Goal: Transaction & Acquisition: Purchase product/service

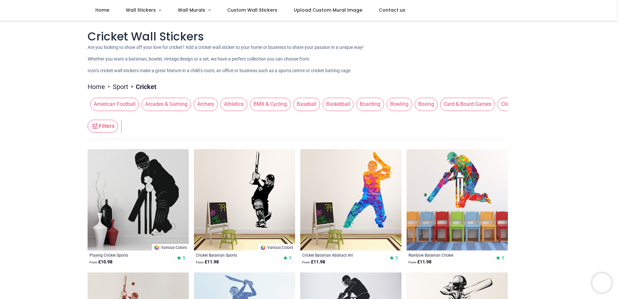
scroll to position [65, 0]
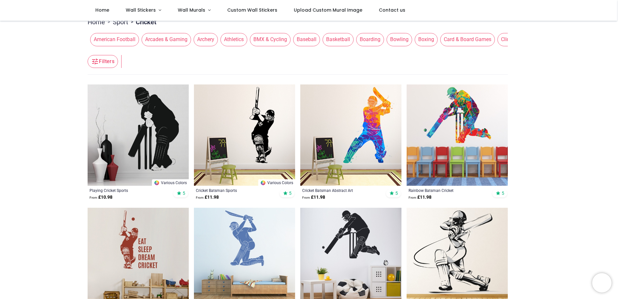
click at [471, 129] on img at bounding box center [456, 134] width 101 height 101
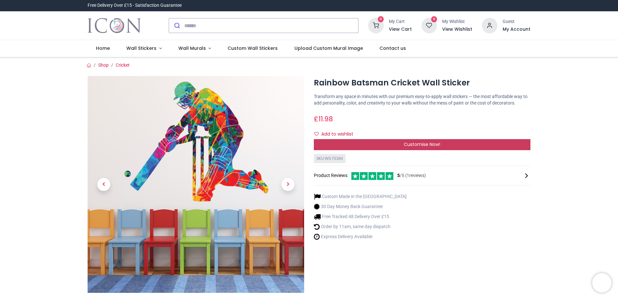
click at [431, 145] on span "Customise Now!" at bounding box center [422, 144] width 37 height 6
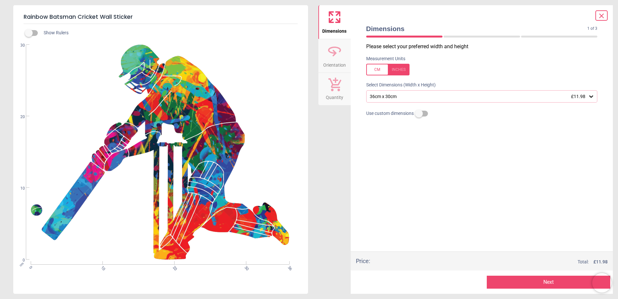
click at [469, 98] on div "36cm x 30cm £11.98" at bounding box center [478, 96] width 219 height 5
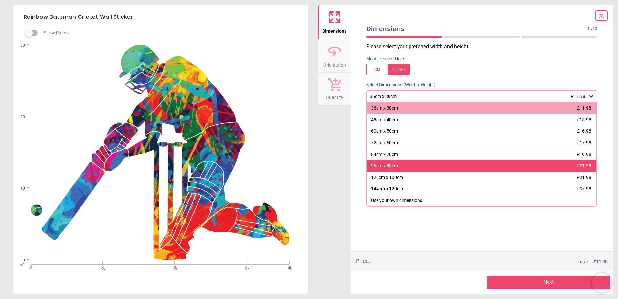
click at [488, 169] on div "96cm x 80cm £21.98" at bounding box center [481, 166] width 230 height 12
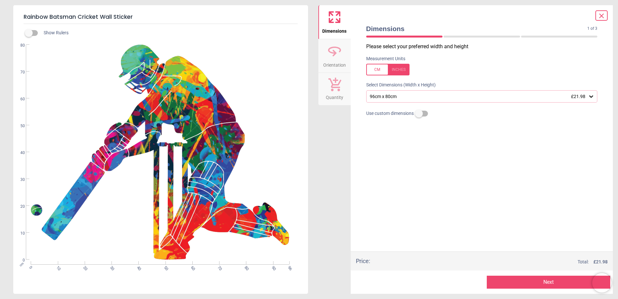
click at [333, 60] on span "Orientation" at bounding box center [334, 64] width 23 height 10
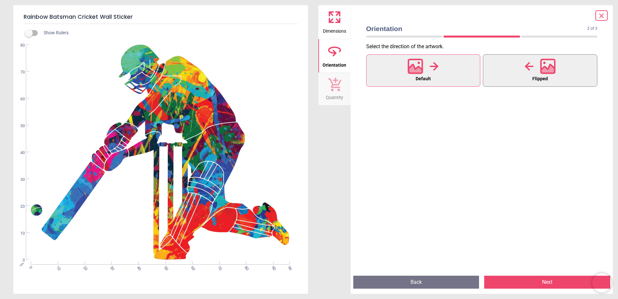
click at [543, 73] on icon at bounding box center [548, 66] width 14 height 14
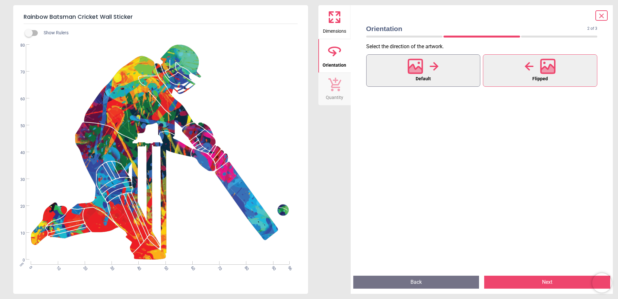
click at [460, 71] on button "Default" at bounding box center [423, 70] width 114 height 32
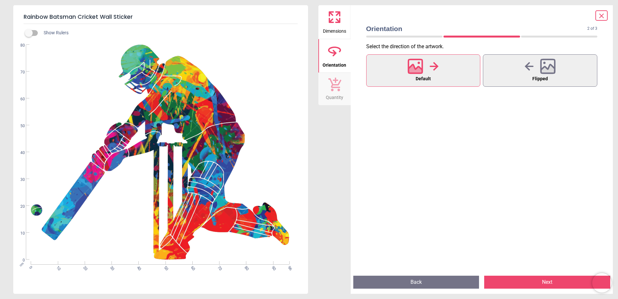
click at [330, 95] on span "Quantity" at bounding box center [334, 96] width 17 height 10
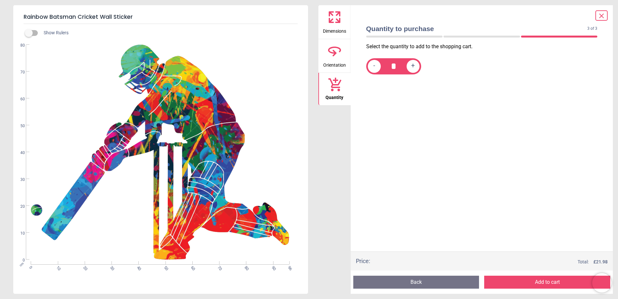
click at [557, 283] on button "Add to cart" at bounding box center [547, 281] width 126 height 13
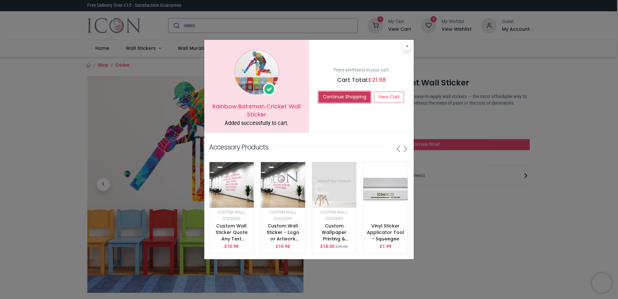
click at [353, 94] on button "Continue Shopping" at bounding box center [345, 96] width 52 height 11
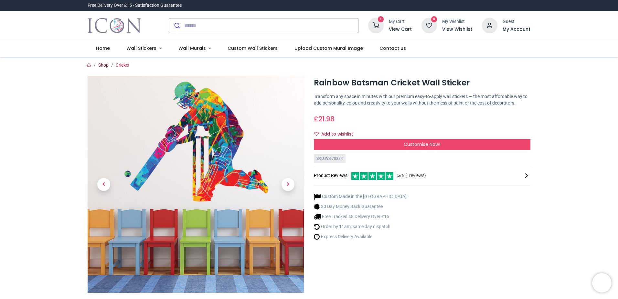
click at [101, 64] on link "Shop" at bounding box center [103, 64] width 10 height 5
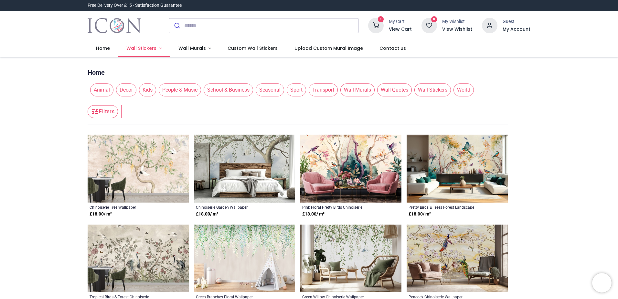
click at [133, 48] on span "Wall Stickers" at bounding box center [141, 48] width 30 height 6
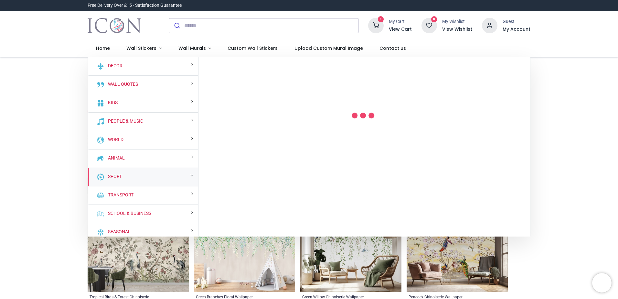
click at [132, 177] on div "Sport" at bounding box center [143, 177] width 110 height 18
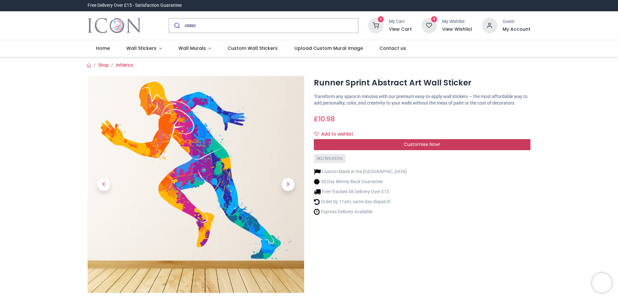
click at [419, 144] on span "Customise Now!" at bounding box center [422, 144] width 37 height 6
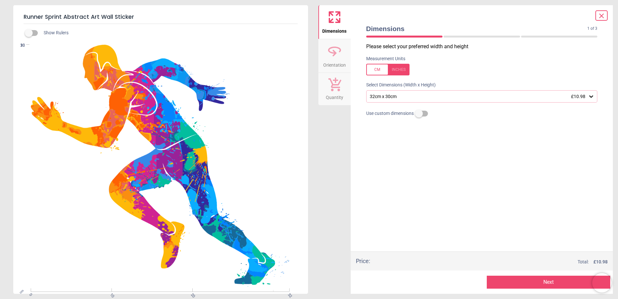
click at [406, 93] on div "32cm x 30cm £10.98" at bounding box center [481, 96] width 231 height 12
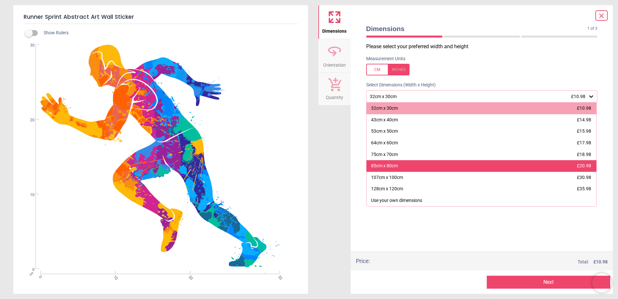
click at [422, 166] on div "85cm x 80cm £20.98" at bounding box center [481, 166] width 230 height 12
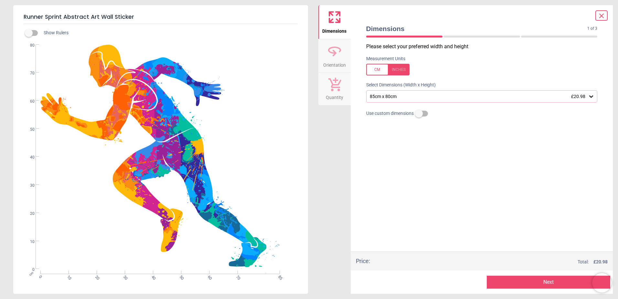
click at [407, 93] on div "85cm x 80cm £20.98" at bounding box center [481, 96] width 231 height 12
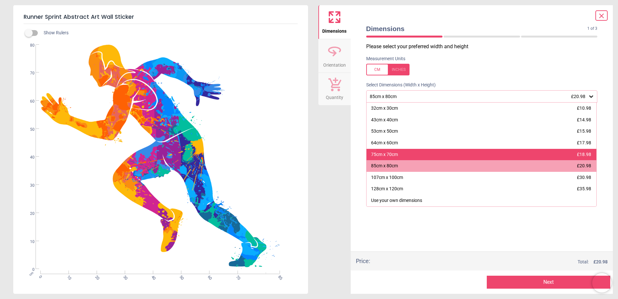
click at [415, 156] on div "75cm x 70cm £18.98" at bounding box center [481, 155] width 230 height 12
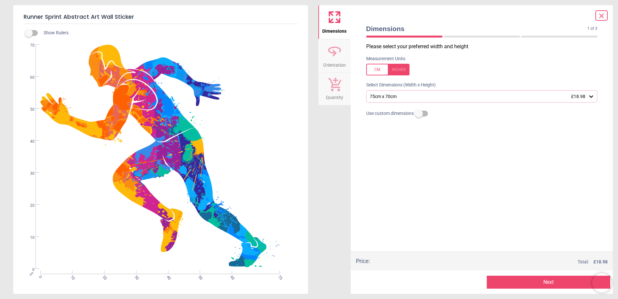
click at [407, 98] on div "75cm x 70cm £18.98" at bounding box center [478, 96] width 219 height 5
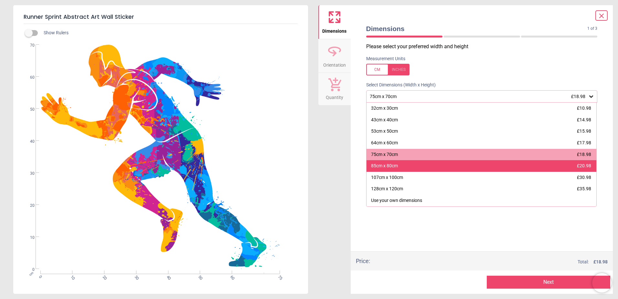
click at [397, 162] on div "85cm x 80cm £20.98" at bounding box center [481, 166] width 230 height 12
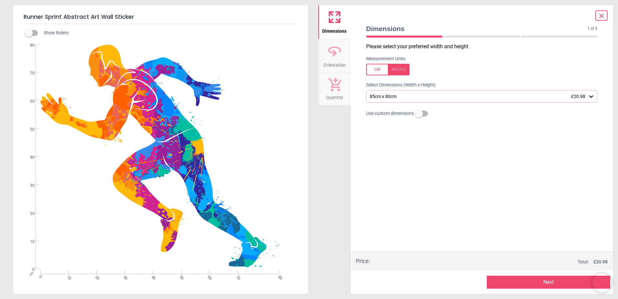
click at [336, 59] on span "Orientation" at bounding box center [334, 64] width 23 height 10
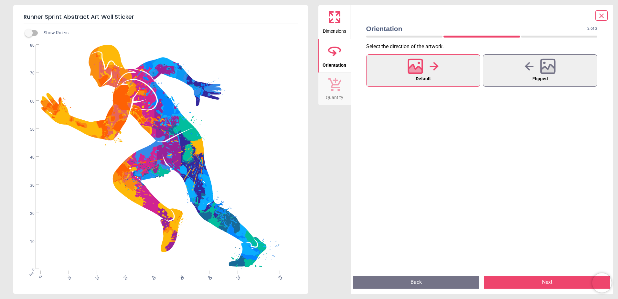
click at [334, 90] on icon at bounding box center [335, 84] width 14 height 14
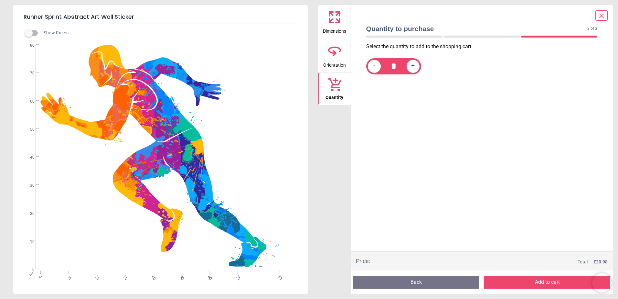
click at [543, 282] on button "Add to cart" at bounding box center [547, 281] width 126 height 13
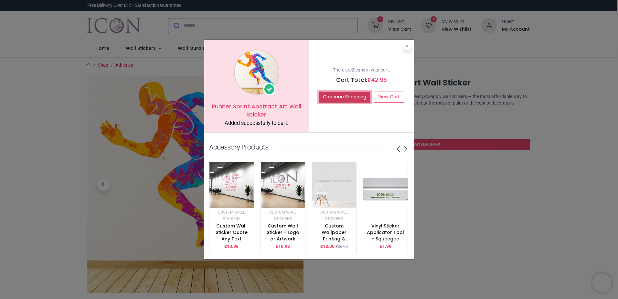
click at [349, 95] on button "Continue Shopping" at bounding box center [345, 96] width 52 height 11
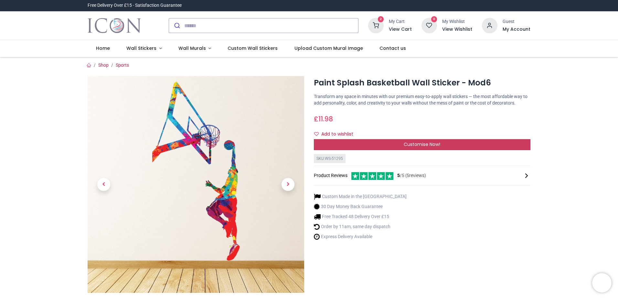
click at [419, 143] on span "Customise Now!" at bounding box center [422, 144] width 37 height 6
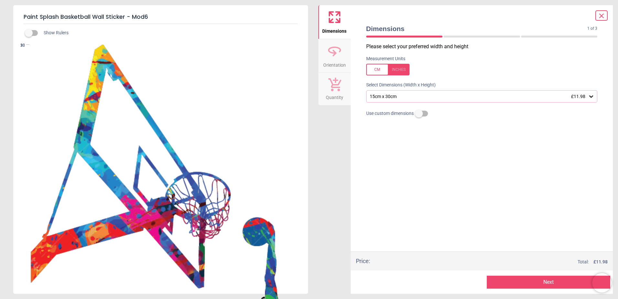
click at [405, 101] on div "15cm x 30cm £11.98" at bounding box center [481, 96] width 231 height 12
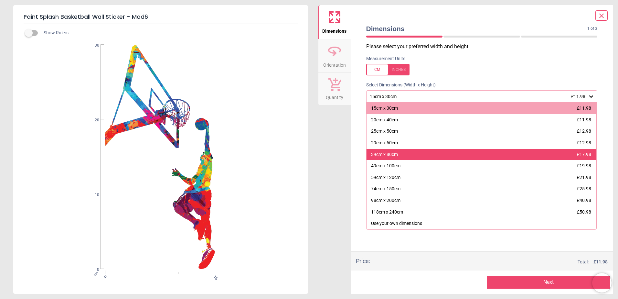
click at [407, 153] on div "39cm x 80cm £17.98" at bounding box center [481, 155] width 230 height 12
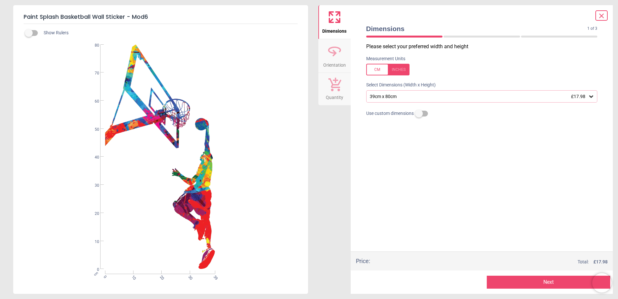
click at [337, 61] on span "Orientation" at bounding box center [334, 64] width 23 height 10
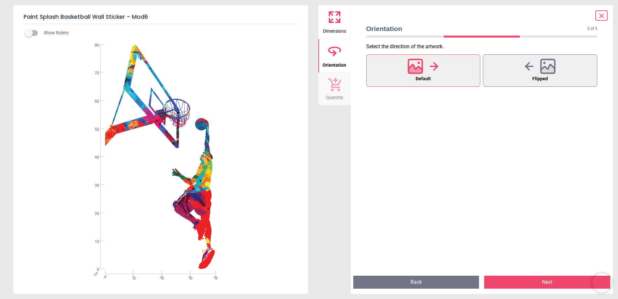
click at [337, 80] on icon at bounding box center [334, 85] width 13 height 14
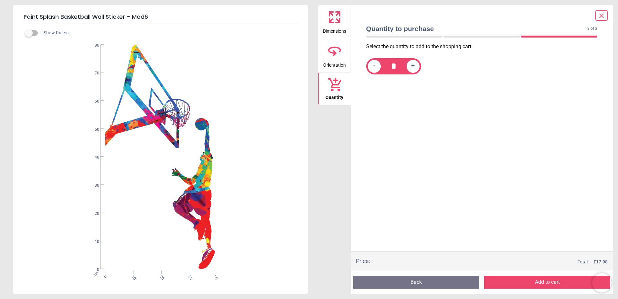
click at [554, 284] on button "Add to cart" at bounding box center [547, 281] width 126 height 13
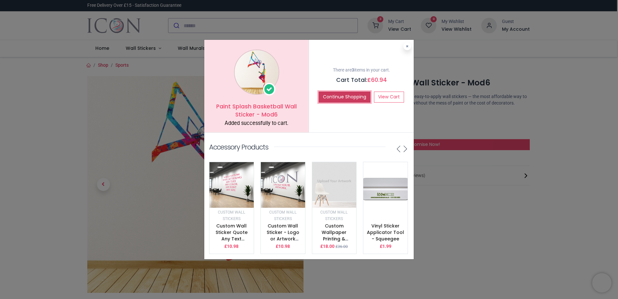
click at [343, 97] on button "Continue Shopping" at bounding box center [345, 96] width 52 height 11
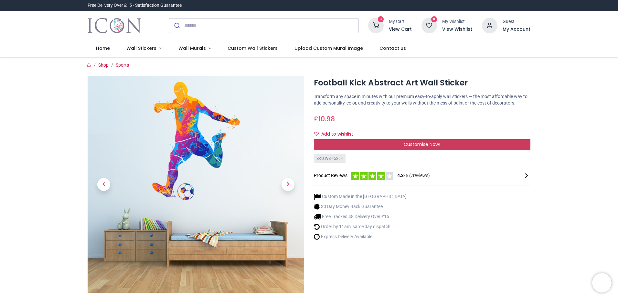
click at [416, 140] on div "Customise Now!" at bounding box center [422, 144] width 216 height 11
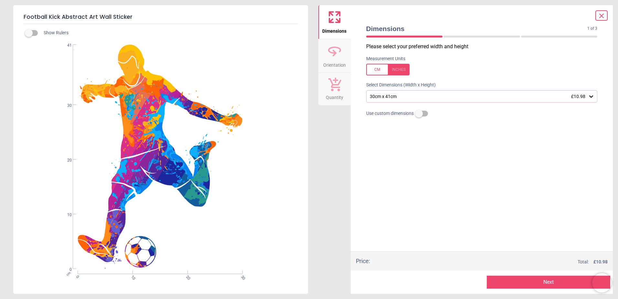
click at [447, 95] on div "30cm x 41cm £10.98" at bounding box center [478, 96] width 219 height 5
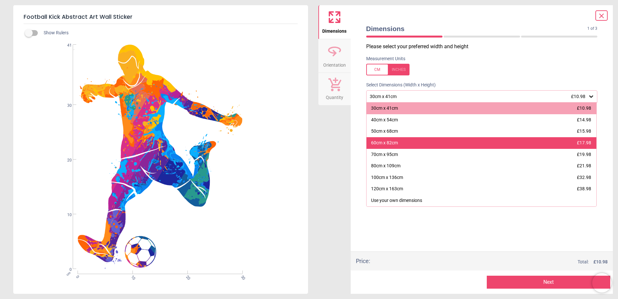
click at [428, 143] on div "60cm x 82cm £17.98" at bounding box center [481, 143] width 230 height 12
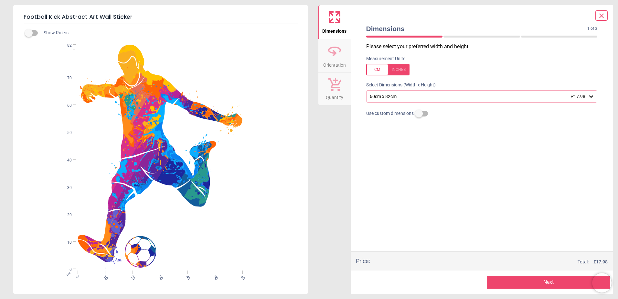
click at [333, 53] on icon at bounding box center [335, 50] width 12 height 6
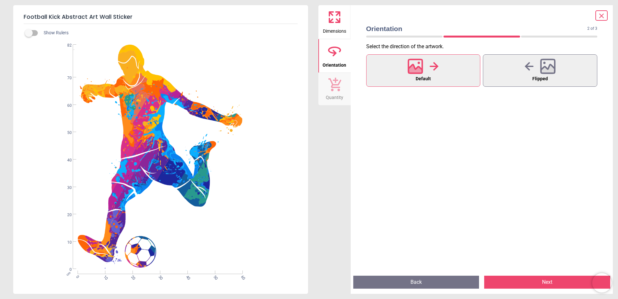
click at [334, 82] on icon at bounding box center [335, 84] width 14 height 14
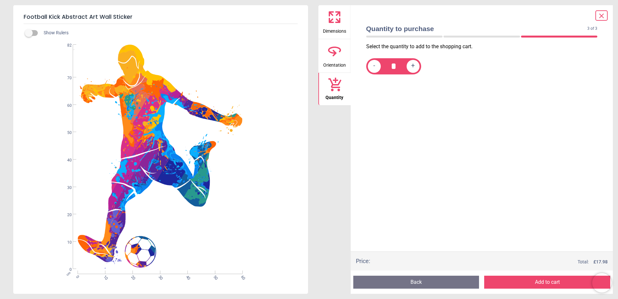
click at [539, 280] on button "Add to cart" at bounding box center [547, 281] width 126 height 13
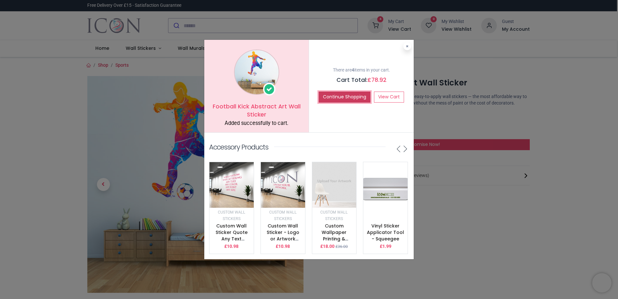
click at [359, 92] on button "Continue Shopping" at bounding box center [345, 96] width 52 height 11
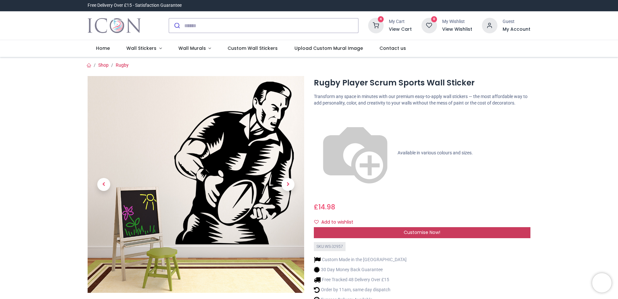
click at [412, 229] on span "Customise Now!" at bounding box center [422, 232] width 37 height 6
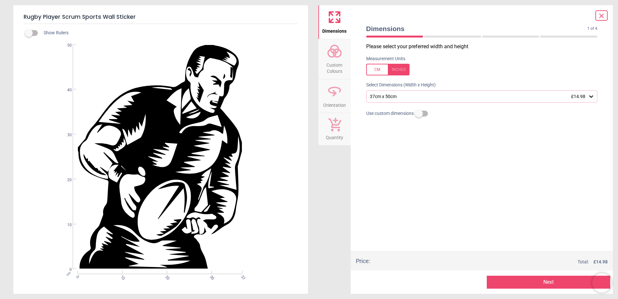
click at [430, 97] on div "37cm x 50cm £14.98" at bounding box center [478, 96] width 219 height 5
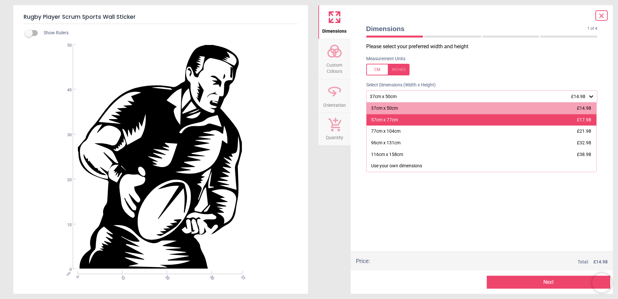
click at [433, 123] on div "57cm x 77cm £17.98" at bounding box center [481, 120] width 230 height 12
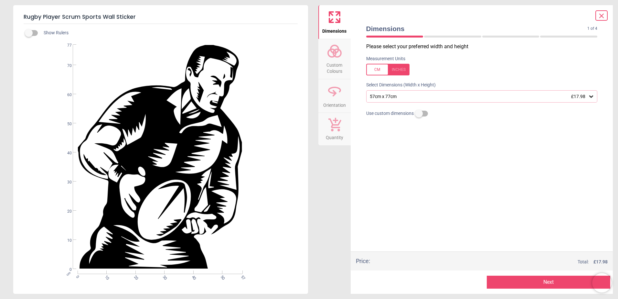
click at [416, 95] on div "57cm x 77cm £17.98" at bounding box center [478, 96] width 219 height 5
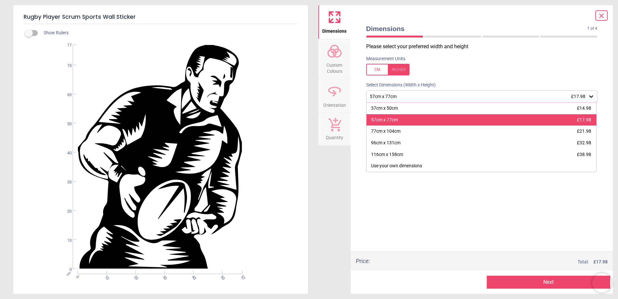
click at [411, 119] on div "57cm x 77cm £17.98" at bounding box center [481, 120] width 230 height 12
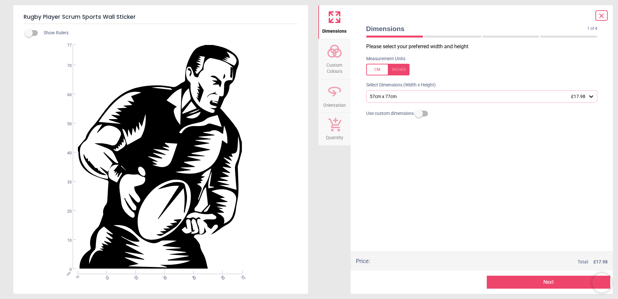
click at [331, 71] on span "Custom Colours" at bounding box center [334, 67] width 31 height 16
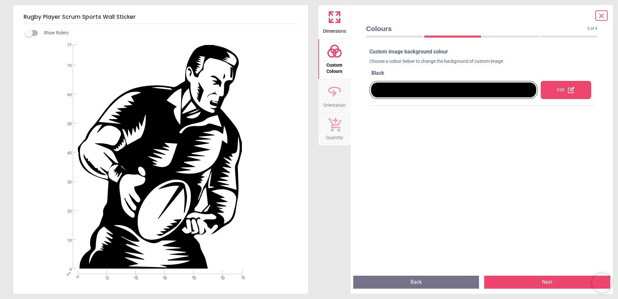
click at [541, 88] on div "Edit" at bounding box center [566, 90] width 50 height 18
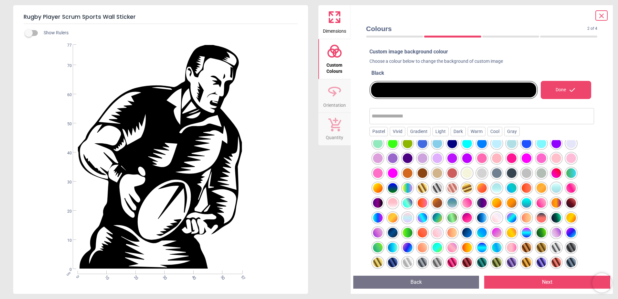
scroll to position [51, 0]
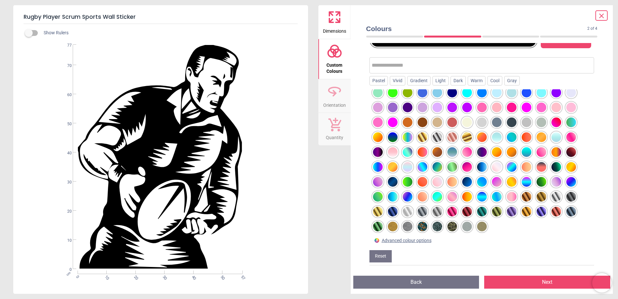
click at [525, 177] on div at bounding box center [526, 182] width 10 height 10
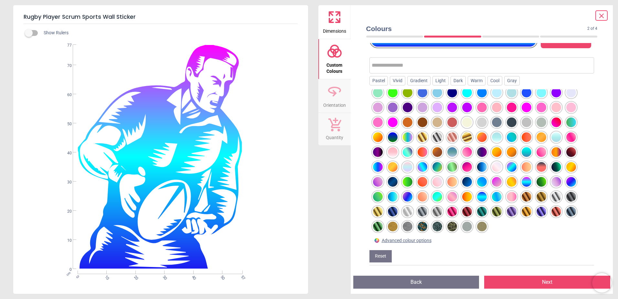
click at [470, 195] on div at bounding box center [467, 197] width 10 height 10
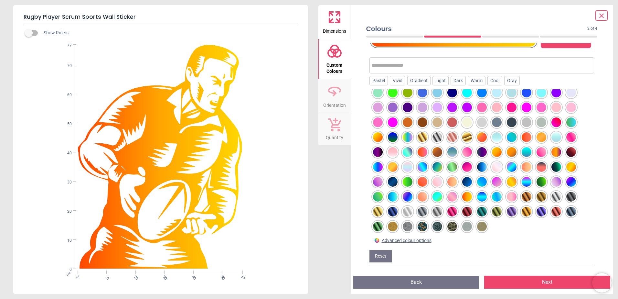
click at [406, 195] on div at bounding box center [408, 197] width 10 height 10
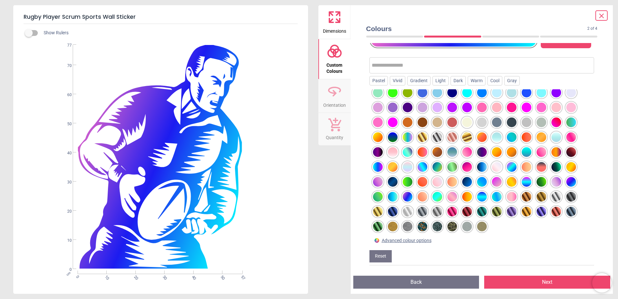
click at [427, 197] on div at bounding box center [422, 197] width 10 height 10
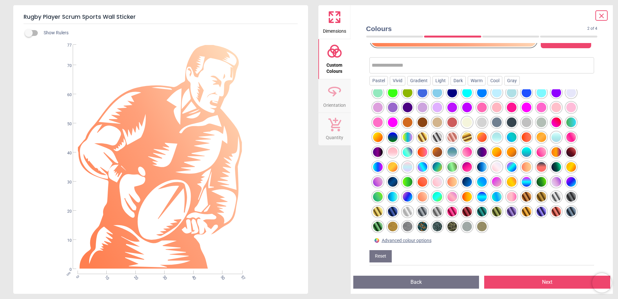
click at [425, 207] on div at bounding box center [422, 211] width 10 height 10
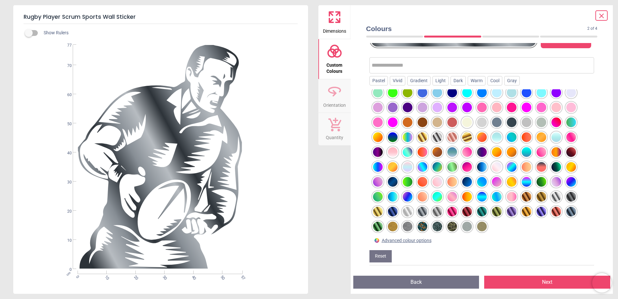
click at [448, 210] on div at bounding box center [452, 211] width 10 height 10
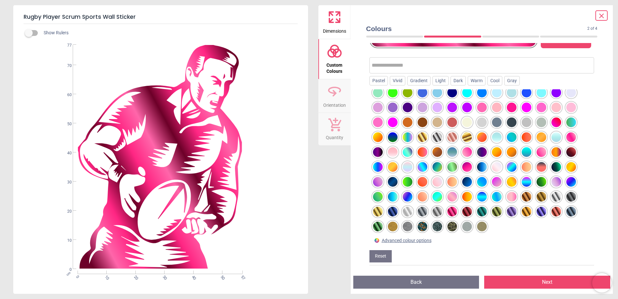
click at [457, 189] on div at bounding box center [481, 161] width 225 height 145
click at [439, 169] on div at bounding box center [437, 167] width 10 height 10
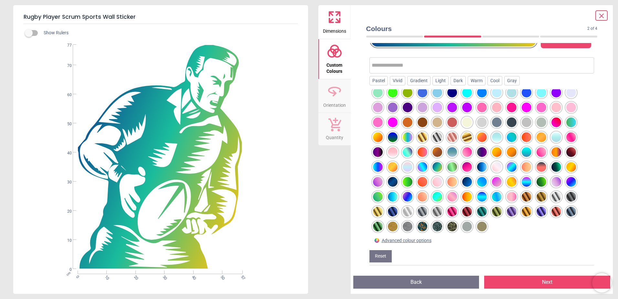
click at [435, 149] on div at bounding box center [437, 152] width 10 height 10
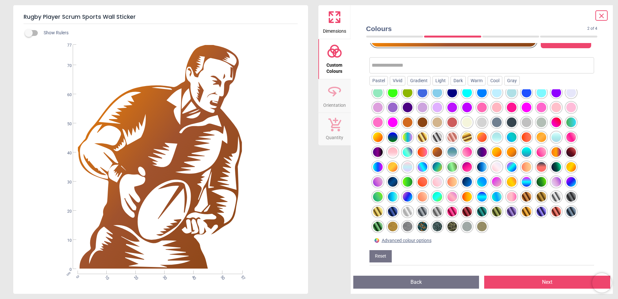
click at [452, 151] on div at bounding box center [452, 152] width 10 height 10
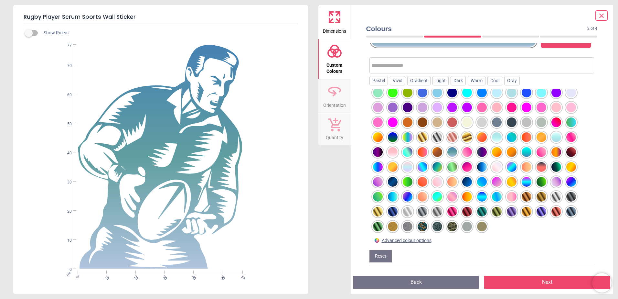
click at [449, 166] on div at bounding box center [452, 167] width 10 height 10
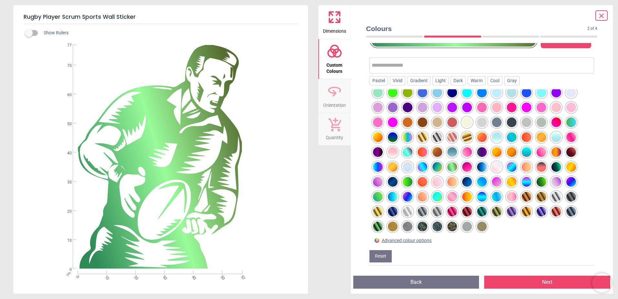
click at [483, 170] on div at bounding box center [482, 167] width 10 height 10
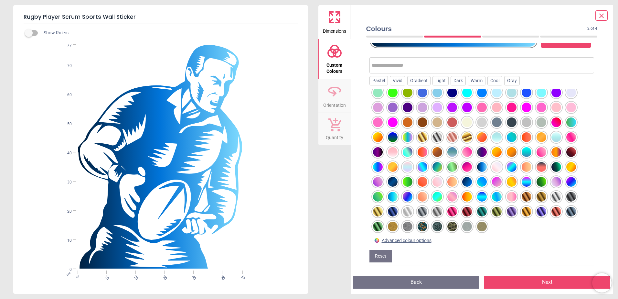
click at [497, 157] on div at bounding box center [497, 152] width 10 height 10
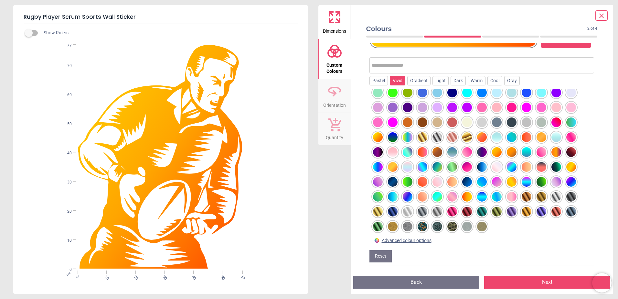
click at [398, 78] on div "Vivid" at bounding box center [398, 81] width 16 height 10
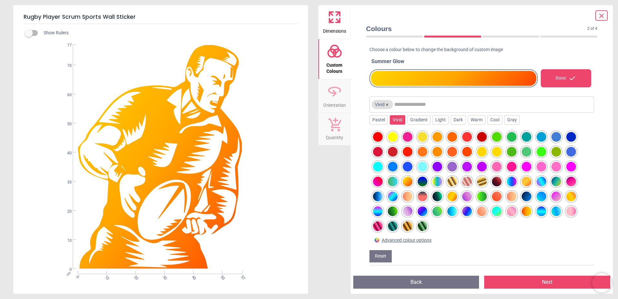
scroll to position [12, 0]
click at [450, 154] on div at bounding box center [452, 152] width 10 height 10
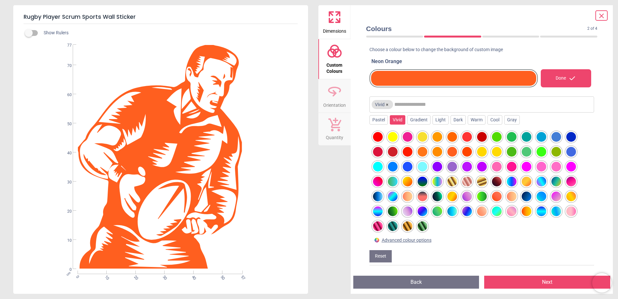
click at [452, 167] on div at bounding box center [452, 167] width 10 height 10
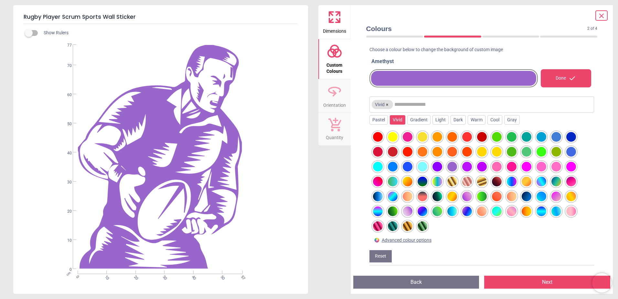
click at [467, 171] on div at bounding box center [467, 167] width 10 height 10
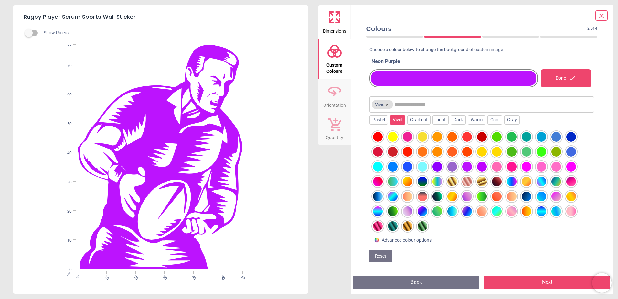
click at [466, 183] on div at bounding box center [467, 181] width 10 height 10
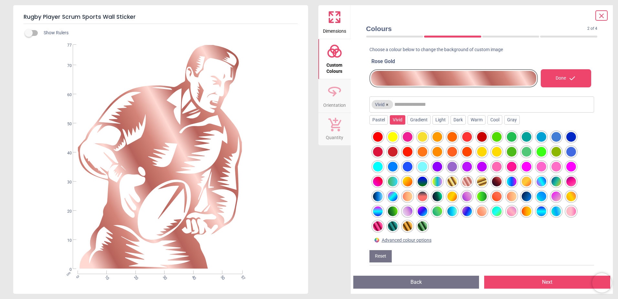
click at [454, 181] on div at bounding box center [452, 181] width 10 height 10
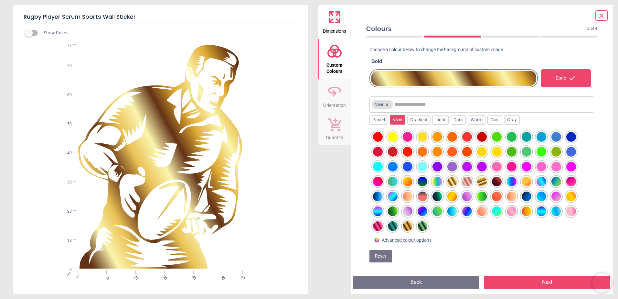
click at [437, 181] on div at bounding box center [437, 181] width 10 height 10
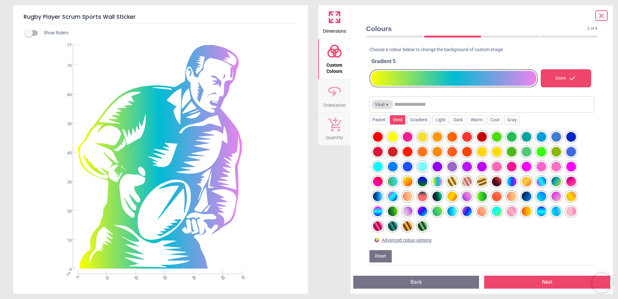
click at [525, 183] on div at bounding box center [526, 181] width 10 height 10
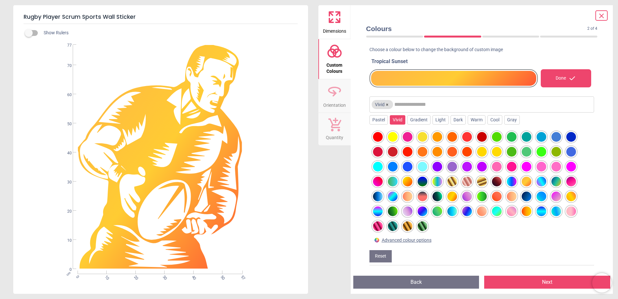
click at [539, 180] on div at bounding box center [541, 181] width 10 height 10
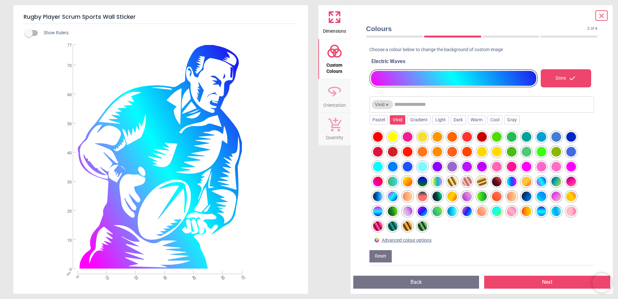
click at [551, 180] on div at bounding box center [556, 181] width 10 height 10
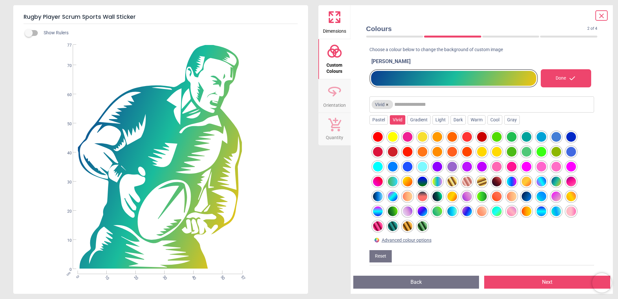
click at [572, 197] on div at bounding box center [571, 196] width 10 height 10
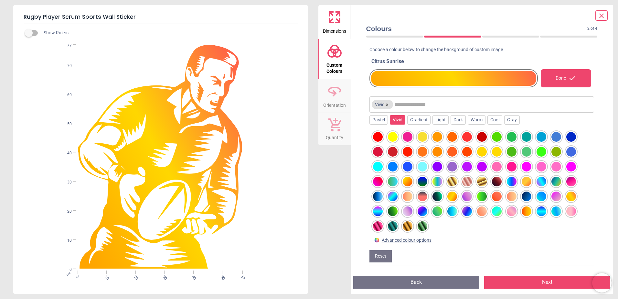
click at [568, 209] on div at bounding box center [571, 211] width 10 height 10
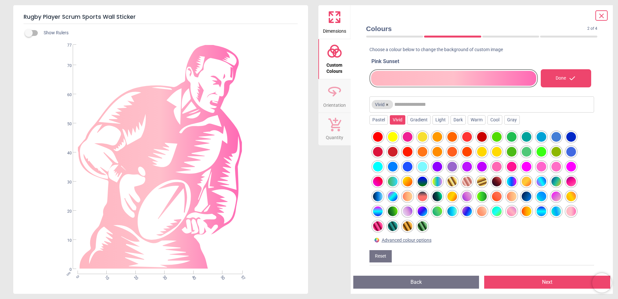
click at [552, 212] on div at bounding box center [556, 211] width 10 height 10
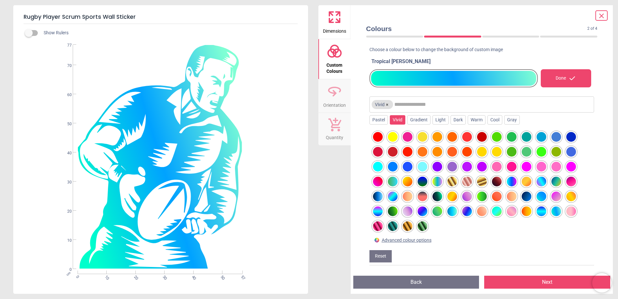
click at [541, 212] on div at bounding box center [541, 211] width 10 height 10
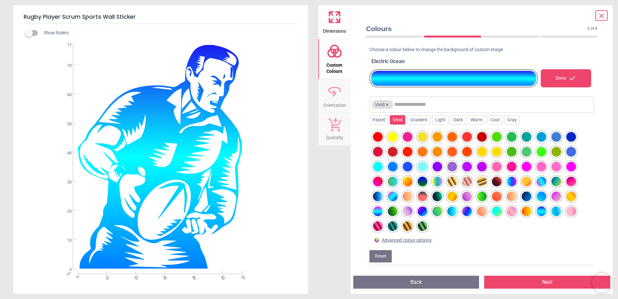
click at [516, 212] on div at bounding box center [512, 211] width 10 height 10
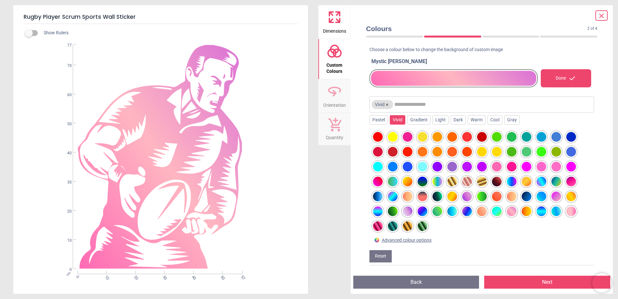
click at [498, 213] on div at bounding box center [497, 211] width 10 height 10
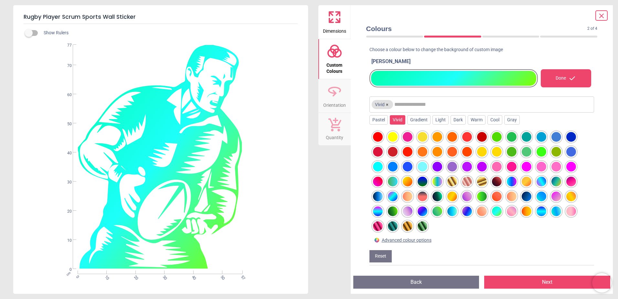
click at [486, 214] on div at bounding box center [482, 211] width 10 height 10
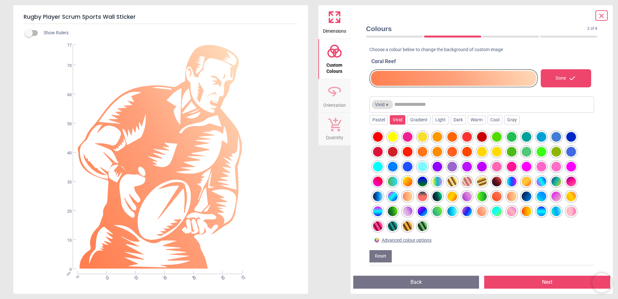
click at [472, 216] on div at bounding box center [467, 211] width 12 height 12
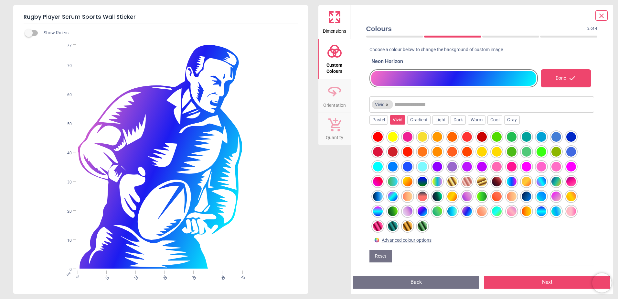
click at [464, 216] on div at bounding box center [467, 211] width 10 height 10
click at [451, 212] on div at bounding box center [452, 211] width 10 height 10
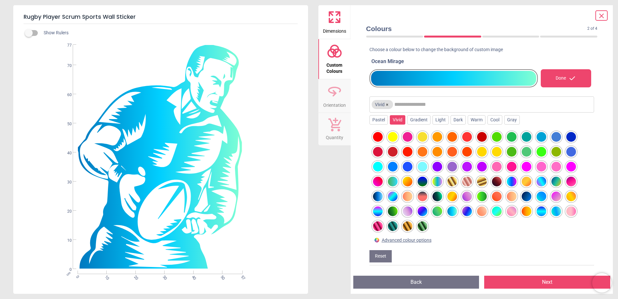
click at [375, 208] on div at bounding box center [378, 211] width 10 height 10
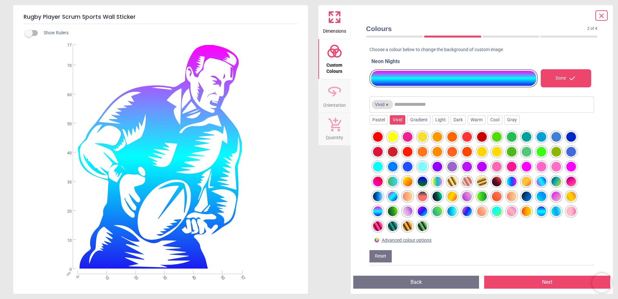
click at [389, 194] on div at bounding box center [393, 196] width 10 height 10
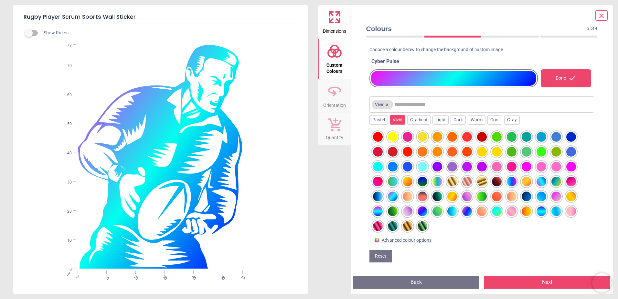
click at [378, 195] on div at bounding box center [378, 196] width 10 height 10
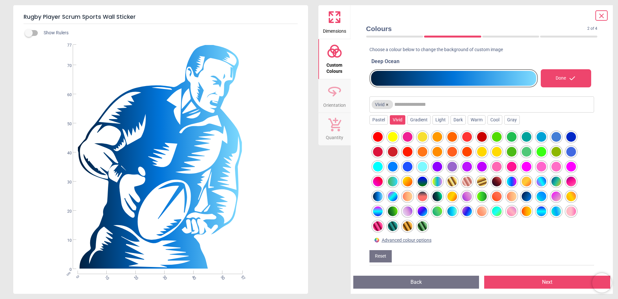
click at [379, 182] on div at bounding box center [378, 181] width 10 height 10
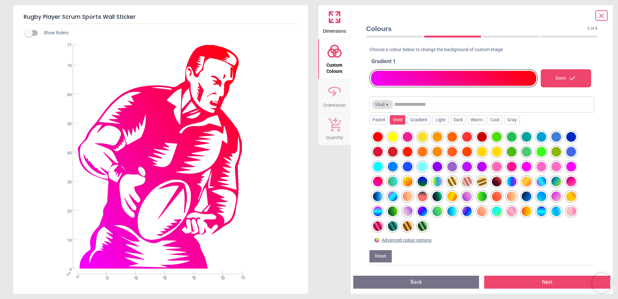
click at [380, 229] on div at bounding box center [378, 226] width 10 height 10
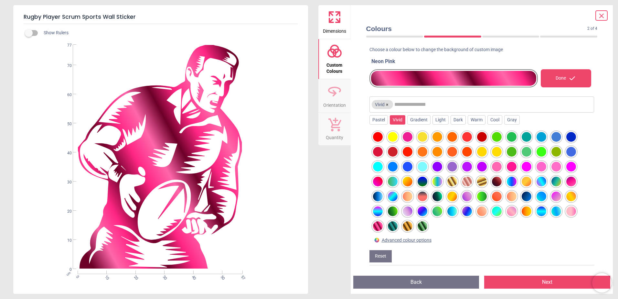
click at [376, 206] on div at bounding box center [378, 211] width 10 height 10
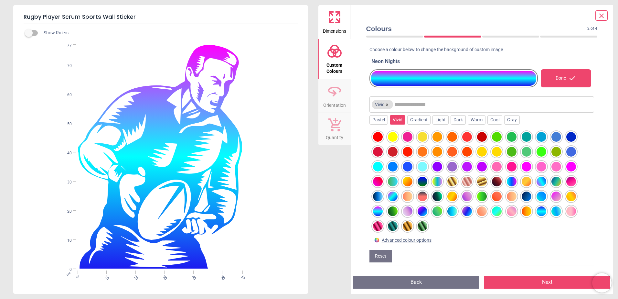
click at [395, 221] on div at bounding box center [393, 226] width 10 height 10
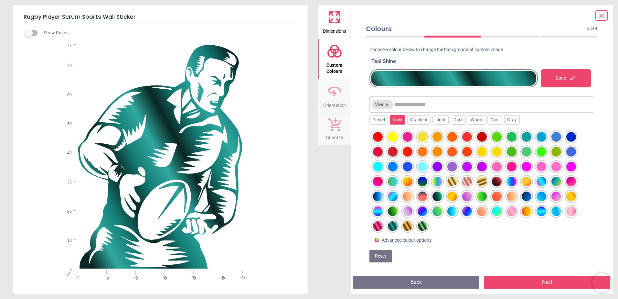
click at [396, 212] on div at bounding box center [393, 211] width 10 height 10
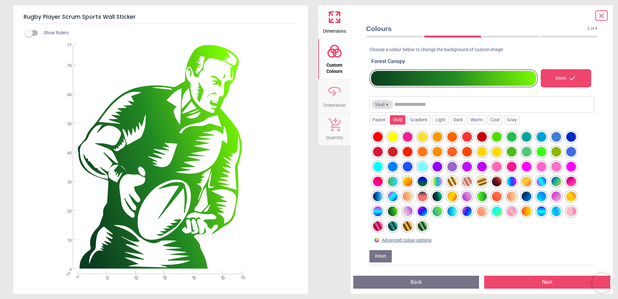
click at [380, 211] on div at bounding box center [378, 211] width 10 height 10
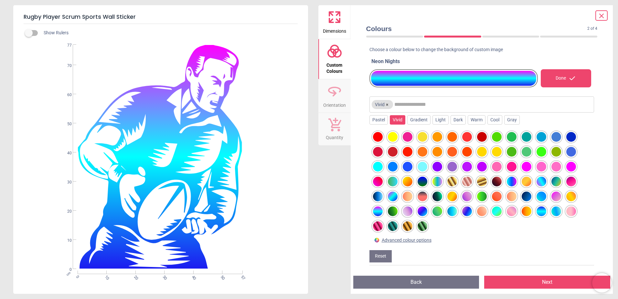
click at [378, 226] on div at bounding box center [378, 226] width 10 height 10
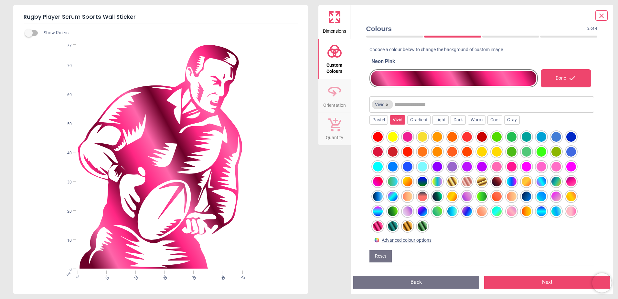
click at [377, 215] on div at bounding box center [378, 211] width 10 height 10
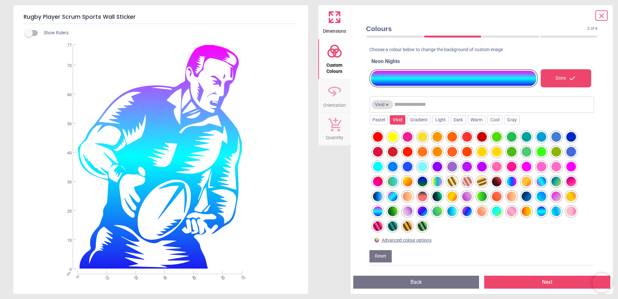
click at [390, 221] on div at bounding box center [393, 226] width 10 height 10
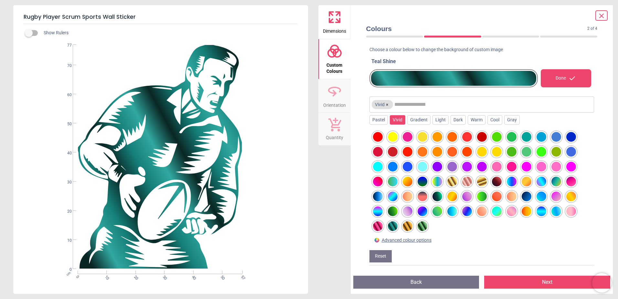
click at [427, 213] on div at bounding box center [422, 211] width 10 height 10
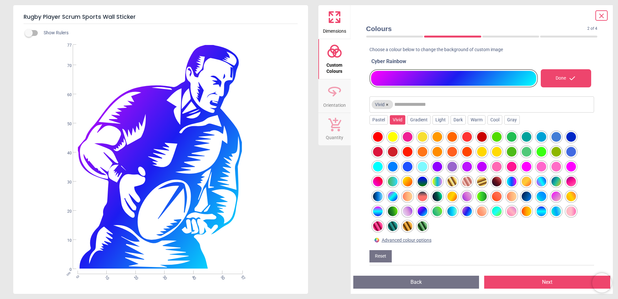
click at [436, 213] on div at bounding box center [437, 211] width 10 height 10
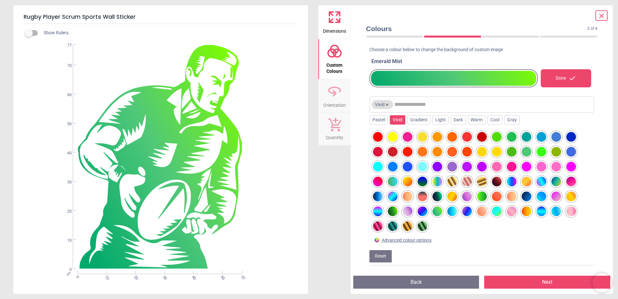
click at [469, 214] on div at bounding box center [467, 211] width 10 height 10
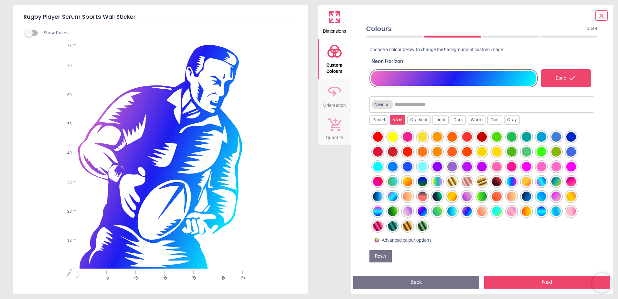
click at [486, 211] on div at bounding box center [482, 211] width 10 height 10
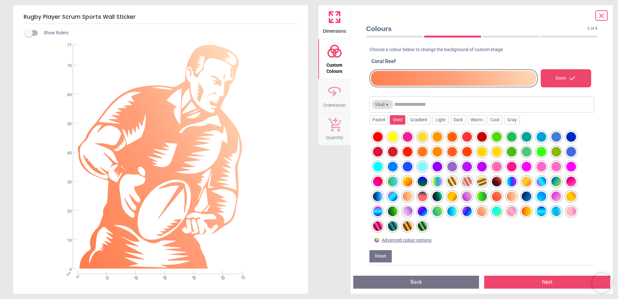
click at [507, 208] on div at bounding box center [512, 211] width 10 height 10
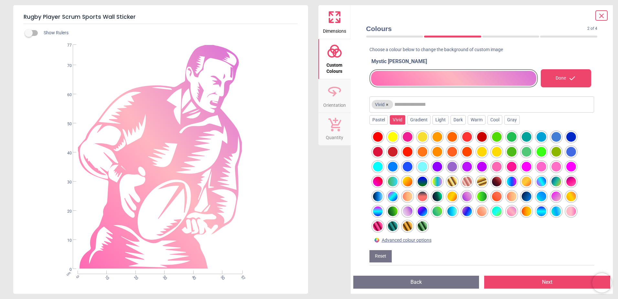
click at [525, 210] on div at bounding box center [526, 211] width 10 height 10
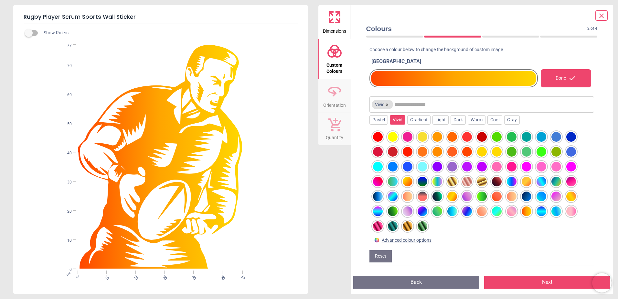
click at [410, 186] on div at bounding box center [408, 181] width 10 height 10
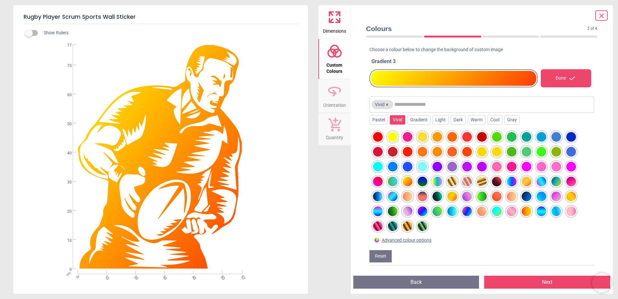
click at [437, 183] on div at bounding box center [437, 181] width 10 height 10
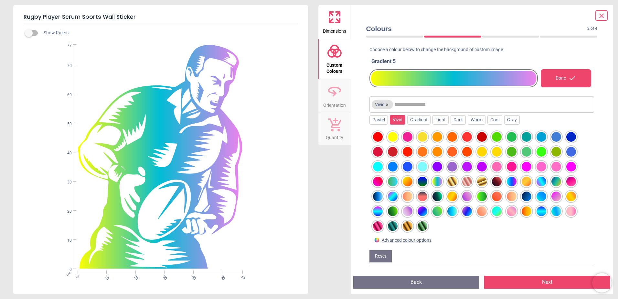
click at [526, 280] on button "Next" at bounding box center [547, 281] width 126 height 13
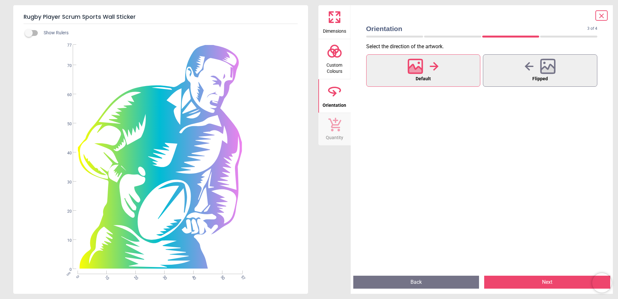
click at [338, 62] on span "Custom Colours" at bounding box center [334, 67] width 31 height 16
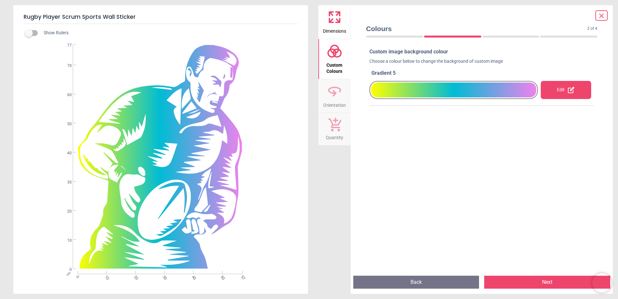
click at [554, 93] on div "Edit" at bounding box center [566, 90] width 50 height 18
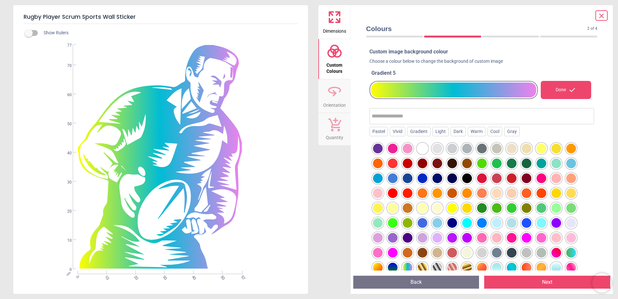
scroll to position [65, 0]
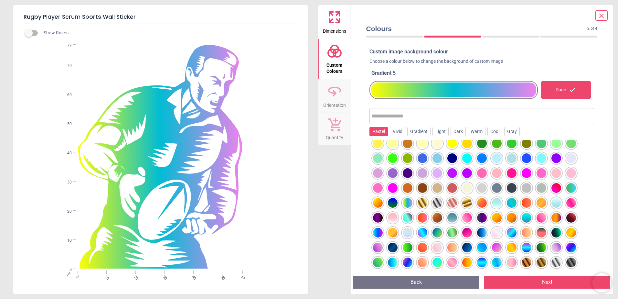
click at [381, 129] on div "Pastel" at bounding box center [378, 132] width 18 height 10
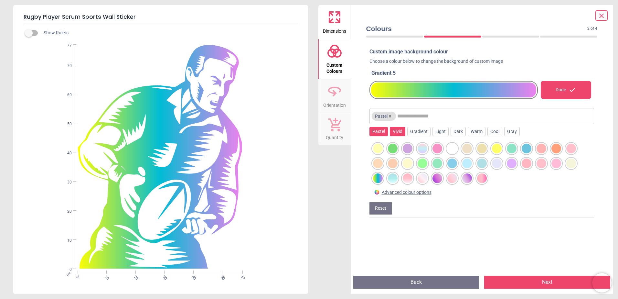
click at [397, 132] on div "Vivid" at bounding box center [398, 132] width 16 height 10
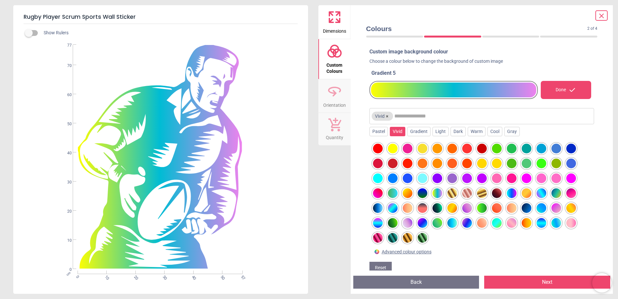
scroll to position [12, 0]
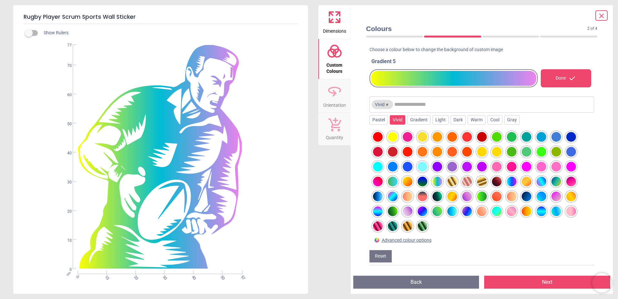
click at [603, 16] on icon at bounding box center [601, 16] width 8 height 8
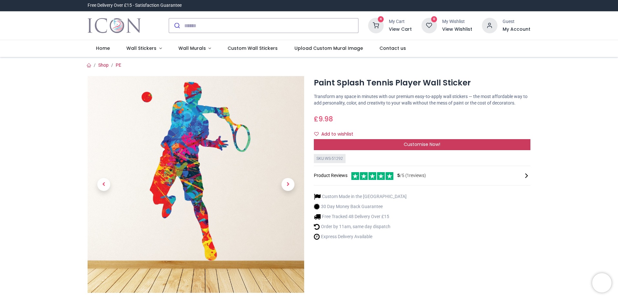
click at [438, 149] on div "Customise Now!" at bounding box center [422, 144] width 216 height 11
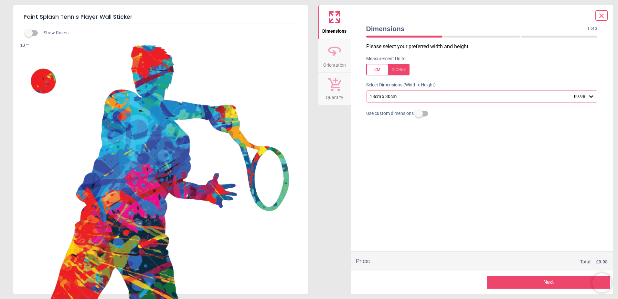
click at [401, 99] on div "18cm x 30cm £9.98" at bounding box center [478, 96] width 219 height 5
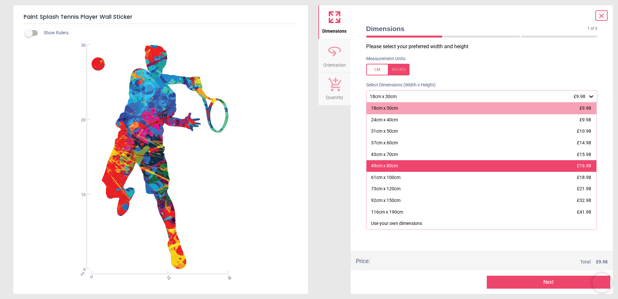
click at [413, 167] on div "49cm x 80cm £16.98" at bounding box center [481, 166] width 230 height 12
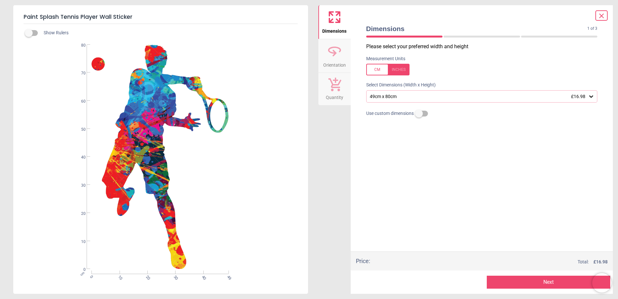
click at [338, 67] on span "Orientation" at bounding box center [334, 64] width 23 height 10
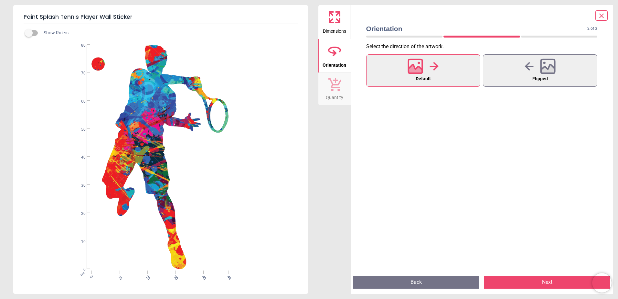
click at [338, 83] on icon at bounding box center [335, 84] width 14 height 14
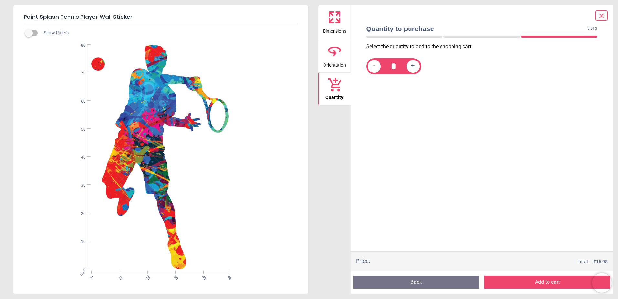
click at [528, 277] on button "Add to cart" at bounding box center [547, 281] width 126 height 13
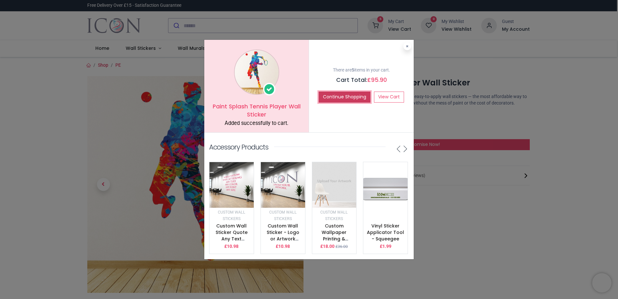
click at [344, 95] on button "Continue Shopping" at bounding box center [345, 96] width 52 height 11
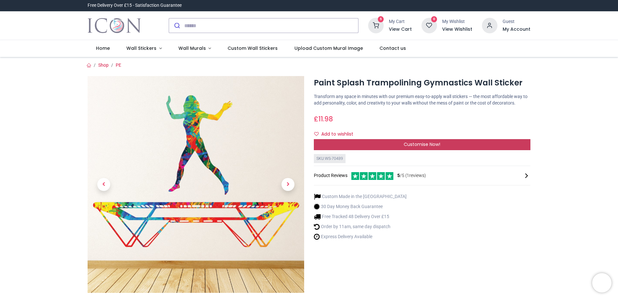
click at [415, 147] on span "Customise Now!" at bounding box center [422, 144] width 37 height 6
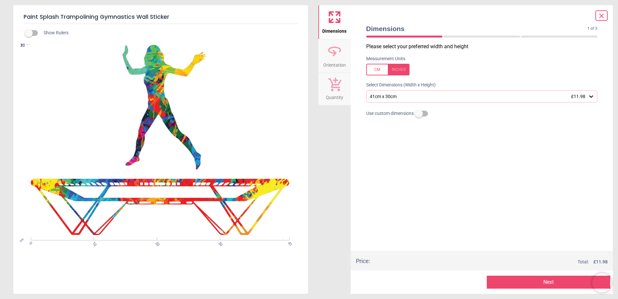
click at [410, 101] on div "41cm x 30cm £11.98" at bounding box center [481, 96] width 231 height 12
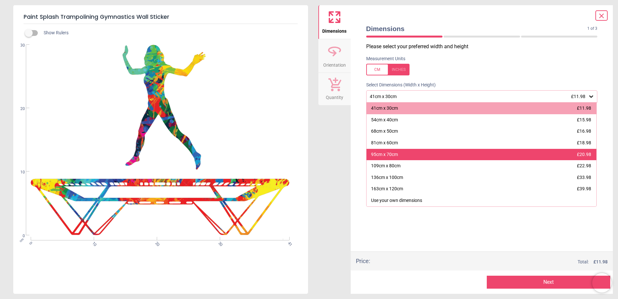
click at [409, 152] on div "95cm x 70cm £20.98" at bounding box center [481, 155] width 230 height 12
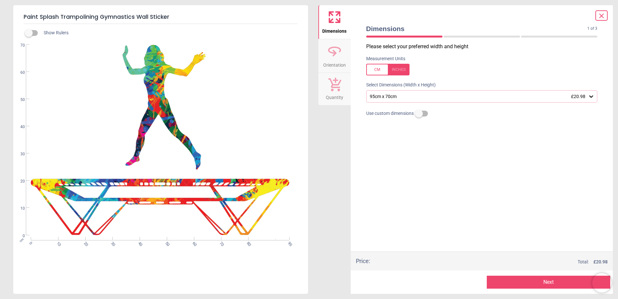
click at [338, 62] on span "Orientation" at bounding box center [334, 64] width 23 height 10
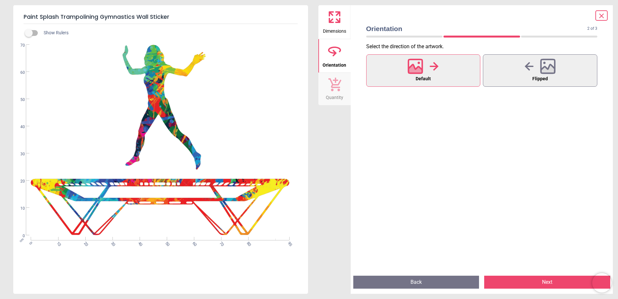
click at [332, 90] on icon at bounding box center [334, 85] width 13 height 14
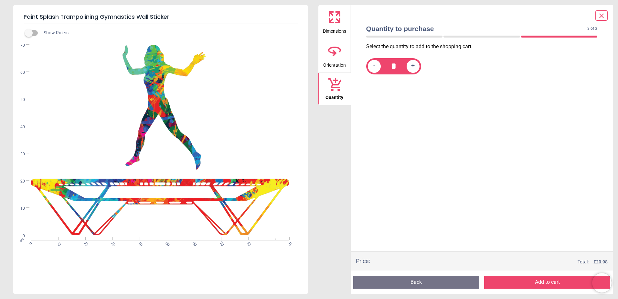
click at [543, 284] on button "Add to cart" at bounding box center [547, 281] width 126 height 13
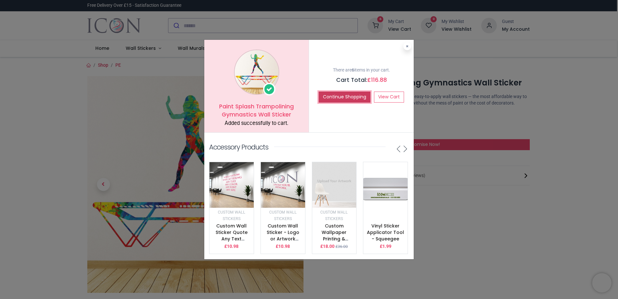
click at [343, 95] on button "Continue Shopping" at bounding box center [345, 96] width 52 height 11
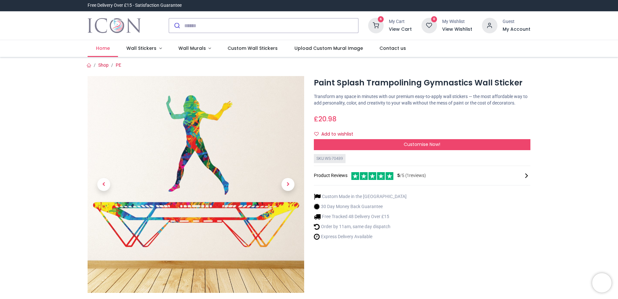
click at [111, 47] on link "Home" at bounding box center [103, 48] width 30 height 17
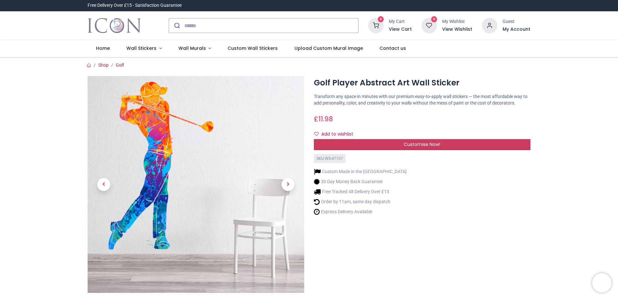
click at [423, 144] on span "Customise Now!" at bounding box center [422, 144] width 37 height 6
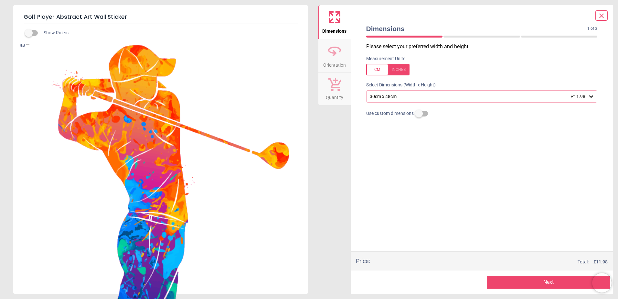
click at [447, 94] on div "30cm x 48cm £11.98" at bounding box center [478, 96] width 219 height 5
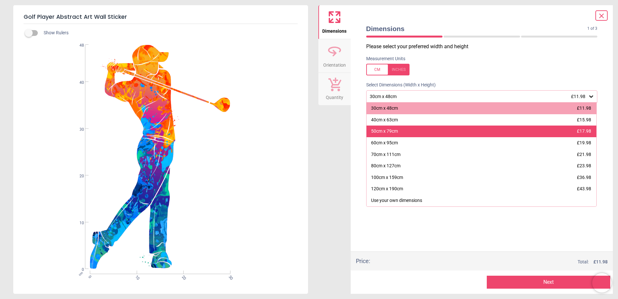
click at [429, 135] on div "50cm x 79cm £17.98" at bounding box center [481, 131] width 230 height 12
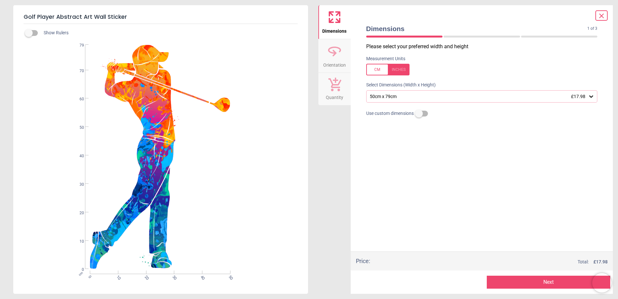
click at [328, 46] on icon at bounding box center [335, 51] width 16 height 16
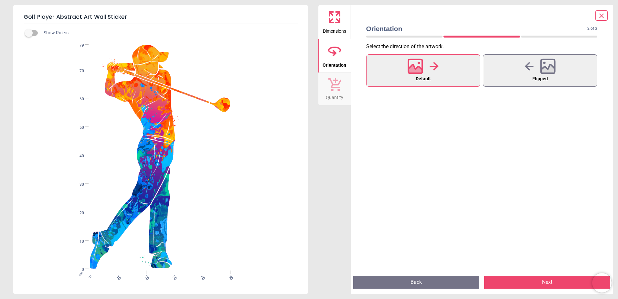
click at [341, 89] on button "Quantity" at bounding box center [334, 89] width 32 height 32
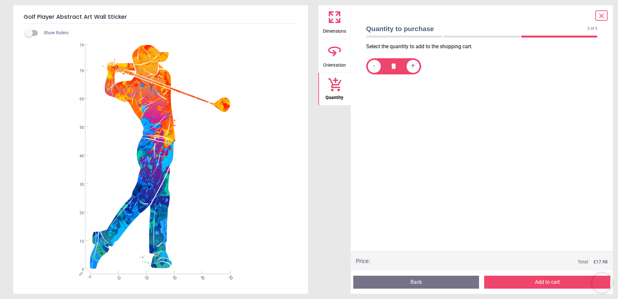
click at [552, 282] on button "Add to cart" at bounding box center [547, 281] width 126 height 13
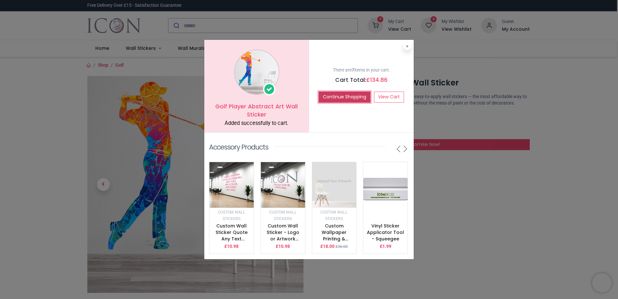
click at [347, 91] on button "Continue Shopping" at bounding box center [345, 96] width 52 height 11
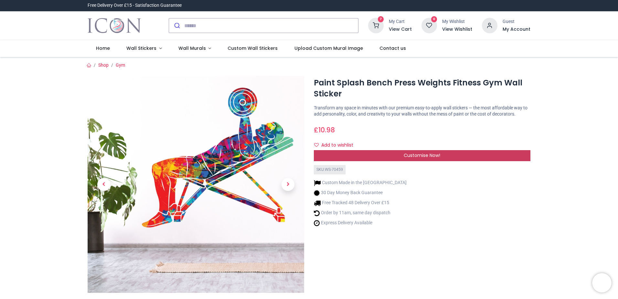
click at [442, 153] on div "Customise Now!" at bounding box center [422, 155] width 216 height 11
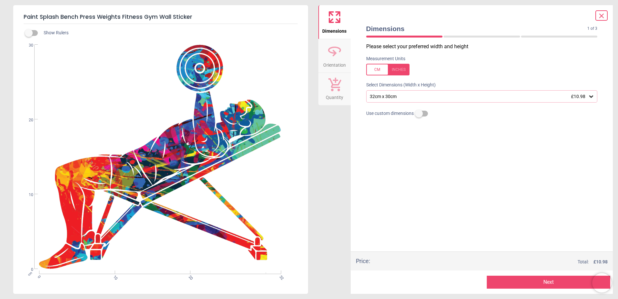
click at [421, 98] on div "32cm x 30cm £10.98" at bounding box center [478, 96] width 219 height 5
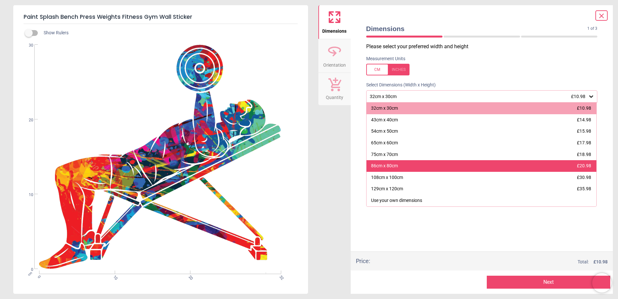
click at [428, 163] on div "86cm x 80cm £20.98" at bounding box center [481, 166] width 230 height 12
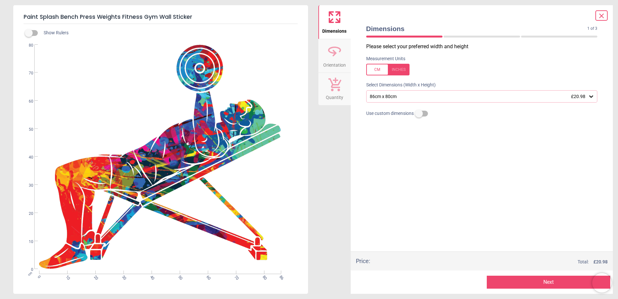
click at [555, 283] on button "Next" at bounding box center [548, 281] width 123 height 13
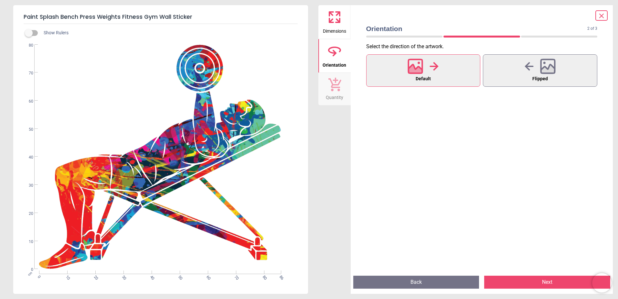
click at [555, 283] on button "Next" at bounding box center [547, 281] width 126 height 13
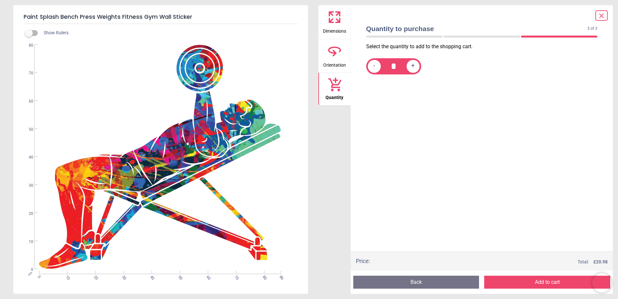
click at [555, 283] on button "Add to cart" at bounding box center [547, 281] width 126 height 13
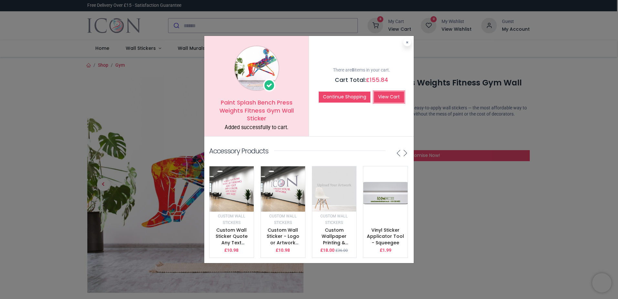
click at [382, 92] on link "View Cart" at bounding box center [389, 96] width 30 height 11
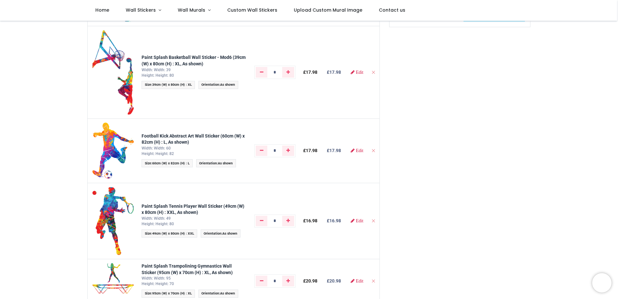
scroll to position [32, 0]
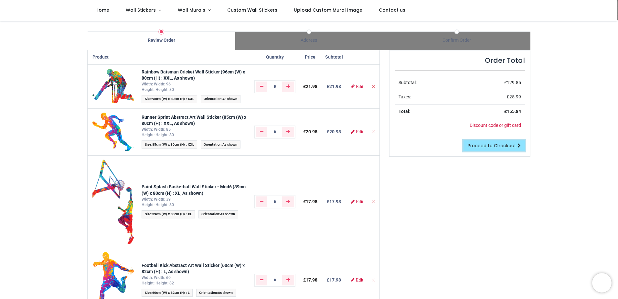
click at [494, 147] on span "Proceed to Checkout" at bounding box center [492, 145] width 48 height 6
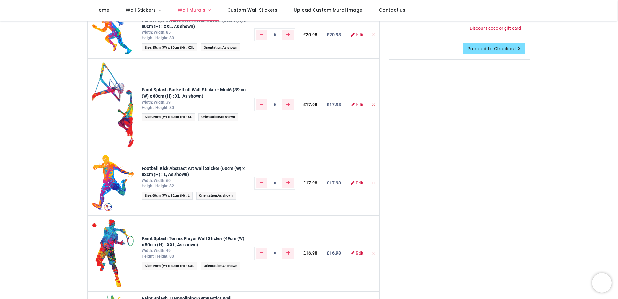
scroll to position [65, 0]
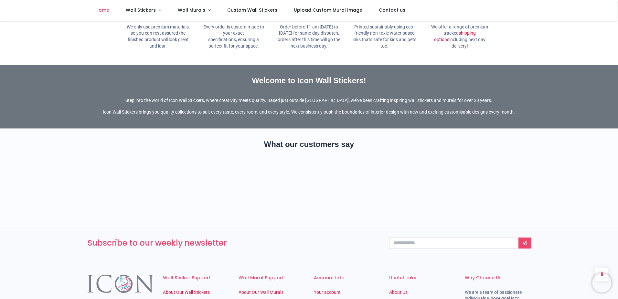
scroll to position [1020, 0]
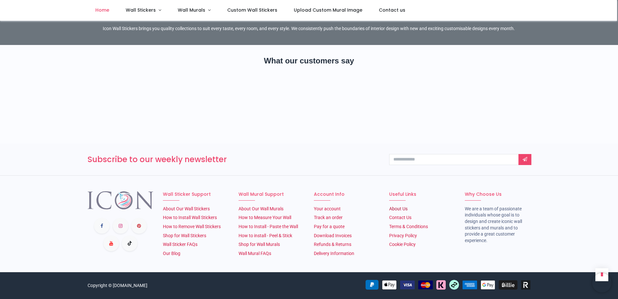
click at [400, 208] on link "About Us​" at bounding box center [398, 208] width 18 height 5
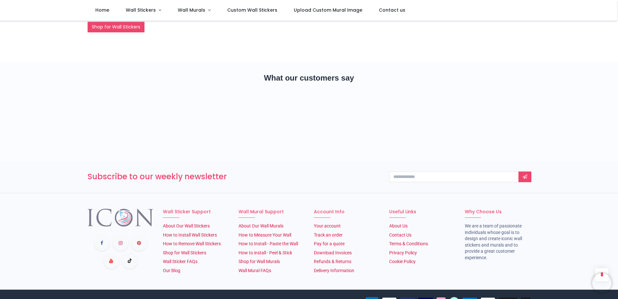
scroll to position [340, 0]
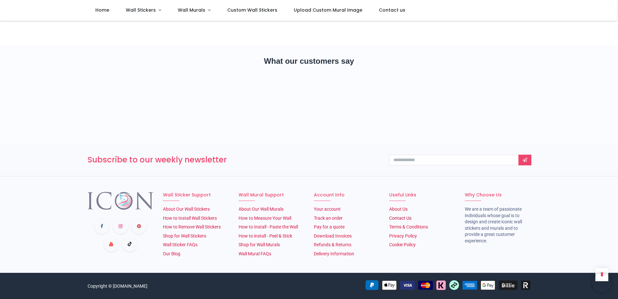
click at [397, 216] on link "Contact Us" at bounding box center [400, 217] width 22 height 5
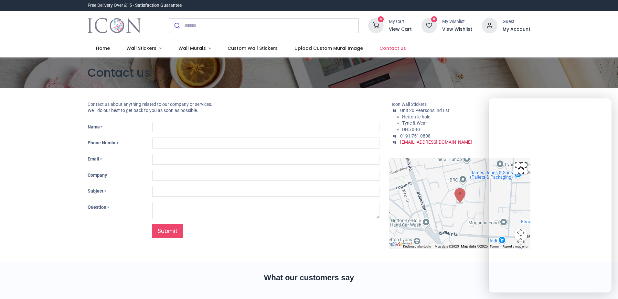
type input "***"
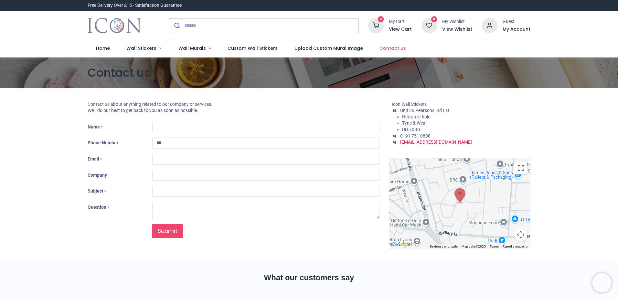
click at [489, 210] on div at bounding box center [459, 203] width 141 height 90
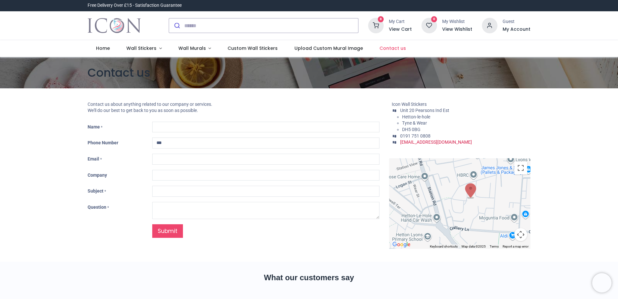
drag, startPoint x: 479, startPoint y: 204, endPoint x: 492, endPoint y: 210, distance: 13.7
click at [492, 210] on div at bounding box center [459, 203] width 141 height 90
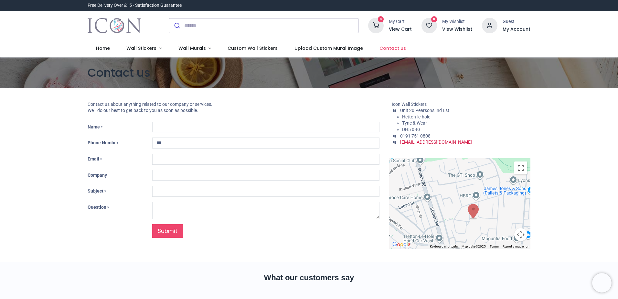
click at [519, 235] on button "Map camera controls" at bounding box center [520, 234] width 13 height 13
click at [502, 234] on button "Zoom out" at bounding box center [504, 234] width 13 height 13
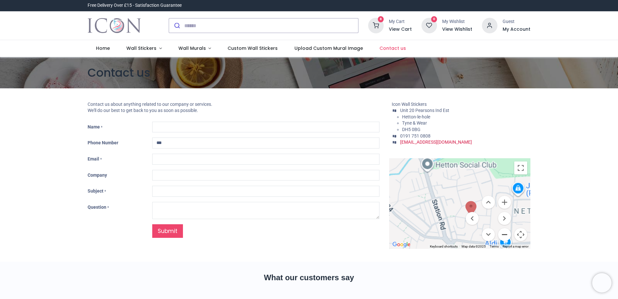
click at [502, 234] on button "Zoom out" at bounding box center [504, 234] width 13 height 13
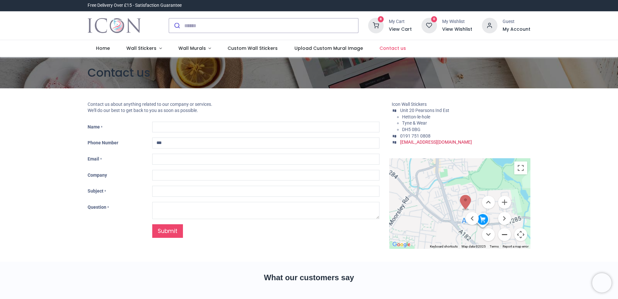
click at [502, 234] on button "Zoom out" at bounding box center [504, 234] width 13 height 13
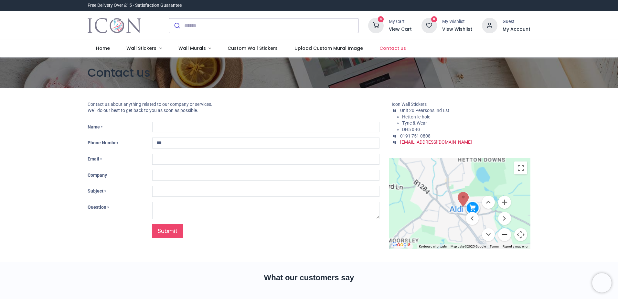
click at [502, 234] on button "Zoom out" at bounding box center [504, 234] width 13 height 13
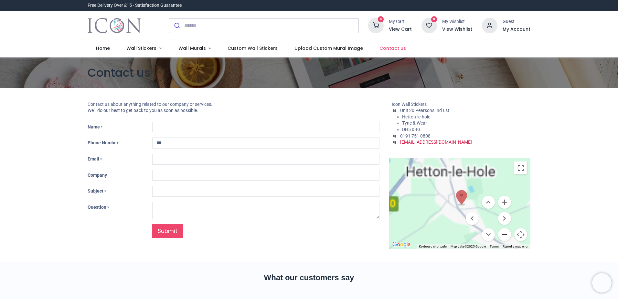
click at [502, 234] on button "Zoom out" at bounding box center [504, 234] width 13 height 13
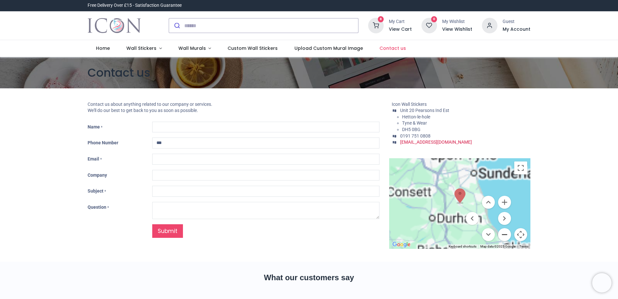
click at [502, 234] on button "Zoom out" at bounding box center [504, 234] width 13 height 13
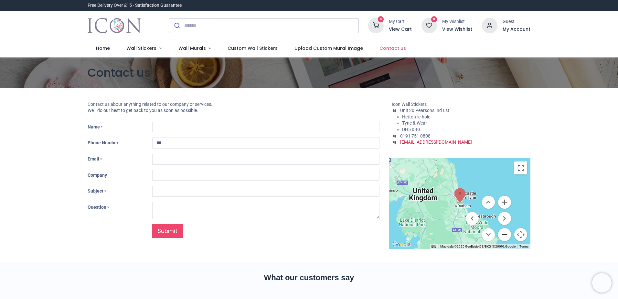
click at [502, 234] on button "Zoom out" at bounding box center [504, 234] width 13 height 13
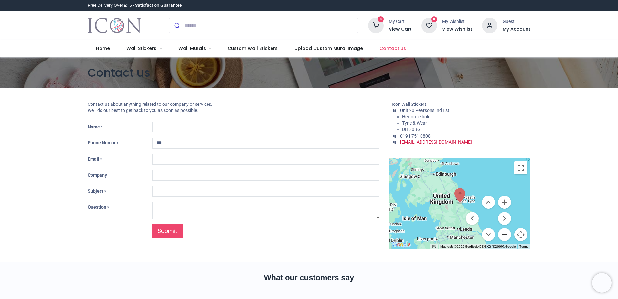
click at [502, 234] on button "Zoom out" at bounding box center [504, 234] width 13 height 13
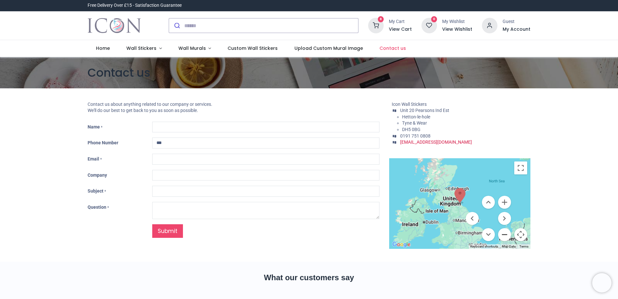
click at [502, 234] on button "Zoom out" at bounding box center [504, 234] width 13 height 13
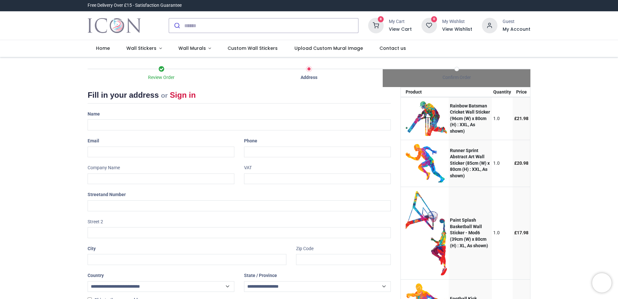
select select "***"
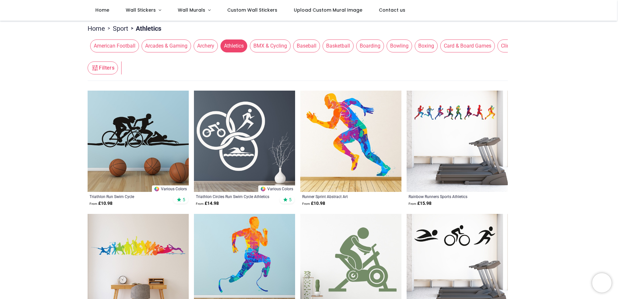
scroll to position [258, 0]
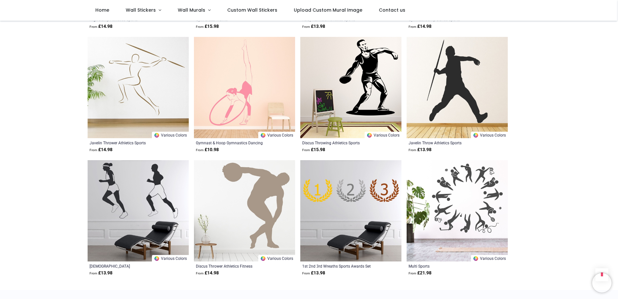
scroll to position [1745, 0]
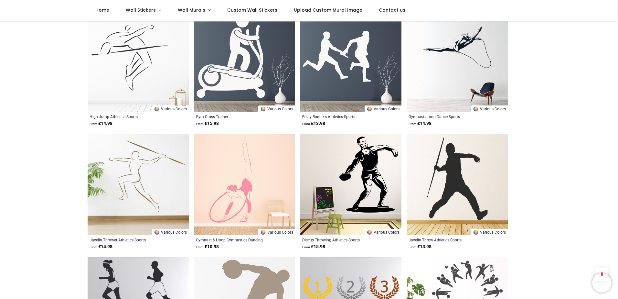
click at [445, 160] on img at bounding box center [456, 184] width 101 height 101
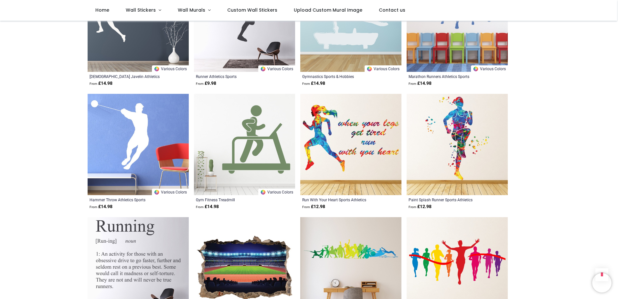
scroll to position [1196, 0]
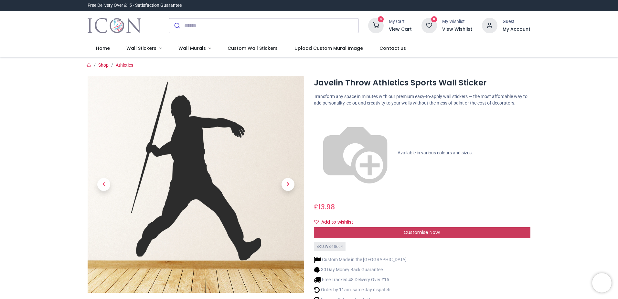
click at [424, 229] on span "Customise Now!" at bounding box center [422, 232] width 37 height 6
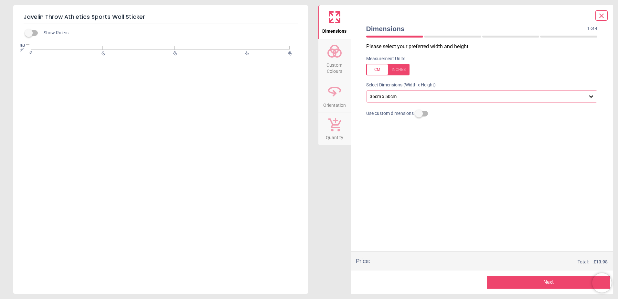
click at [415, 98] on div "36cm x 50cm" at bounding box center [478, 96] width 219 height 5
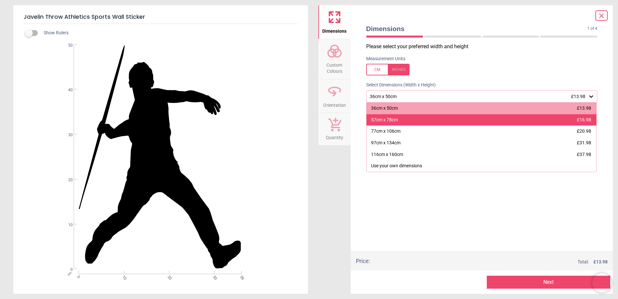
click at [414, 122] on div "57cm x 78cm £16.98" at bounding box center [481, 120] width 230 height 12
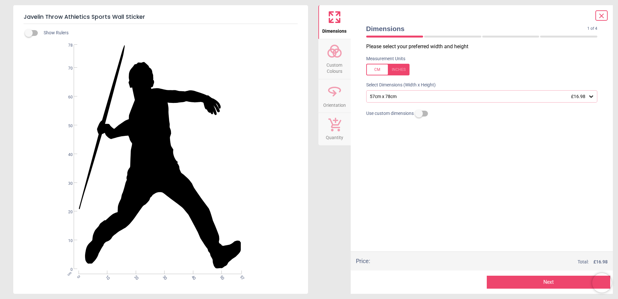
click at [598, 12] on span at bounding box center [601, 15] width 8 height 8
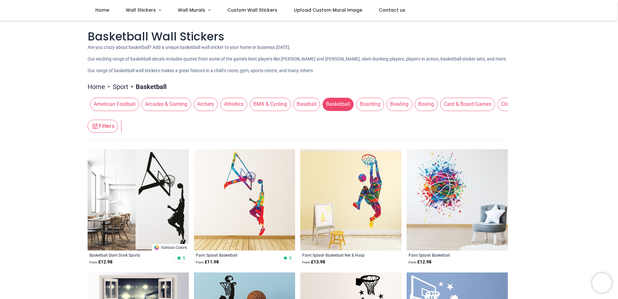
scroll to position [97, 0]
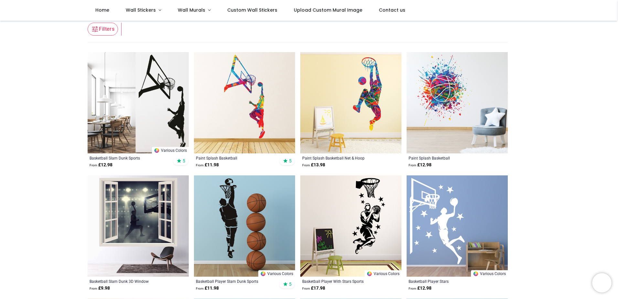
click at [142, 102] on img at bounding box center [138, 102] width 101 height 101
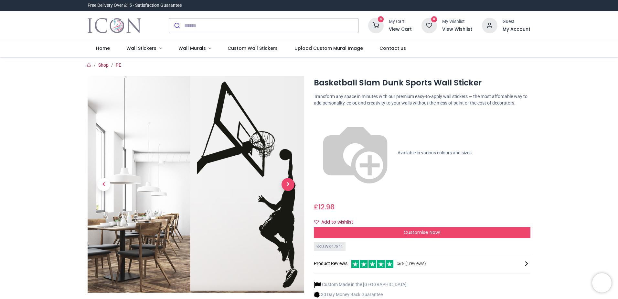
click at [288, 184] on span "Next" at bounding box center [287, 184] width 13 height 13
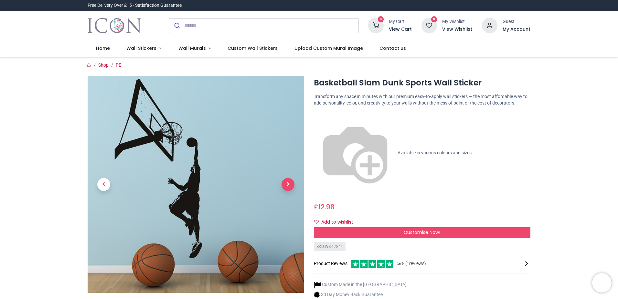
click at [289, 186] on span "Next" at bounding box center [287, 184] width 13 height 13
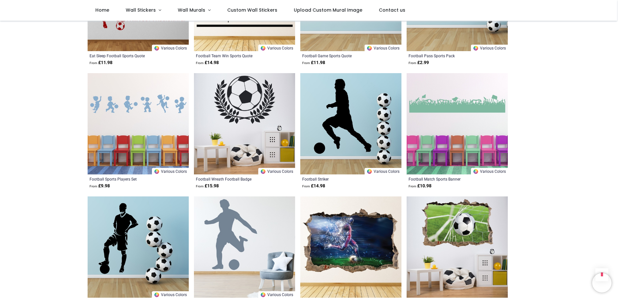
scroll to position [1422, 0]
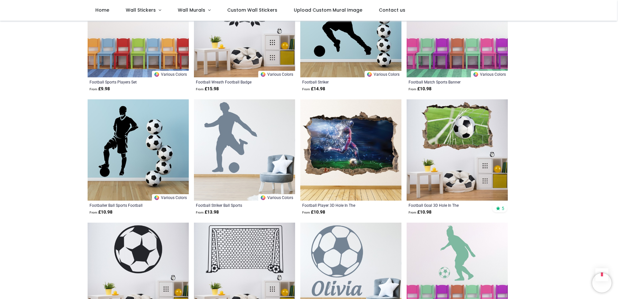
click at [256, 148] on img at bounding box center [244, 149] width 101 height 101
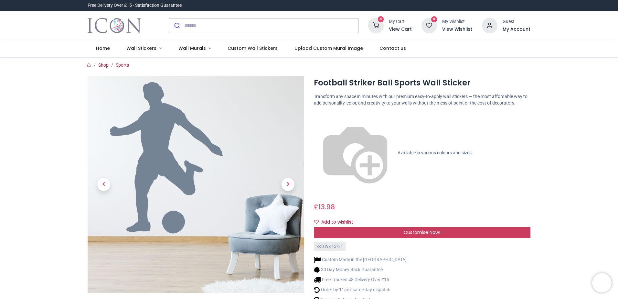
click at [431, 229] on span "Customise Now!" at bounding box center [422, 232] width 37 height 6
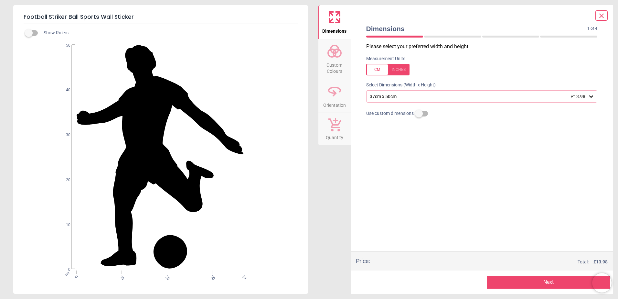
click at [424, 94] on div "37cm x 50cm £13.98" at bounding box center [478, 96] width 219 height 5
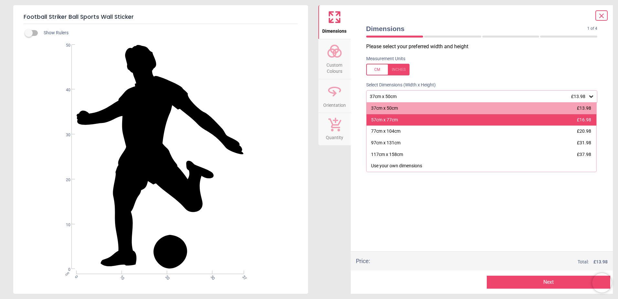
click at [417, 119] on div "57cm x 77cm £16.98" at bounding box center [481, 120] width 230 height 12
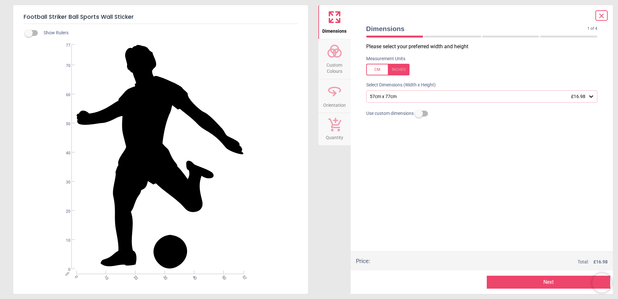
click at [347, 67] on span "Custom Colours" at bounding box center [334, 67] width 31 height 16
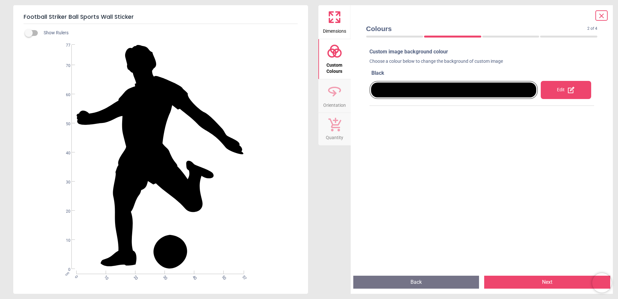
click at [465, 94] on div at bounding box center [453, 89] width 165 height 15
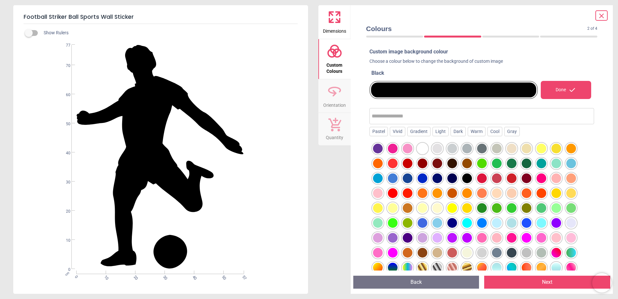
click at [564, 90] on div "Done" at bounding box center [566, 90] width 50 height 18
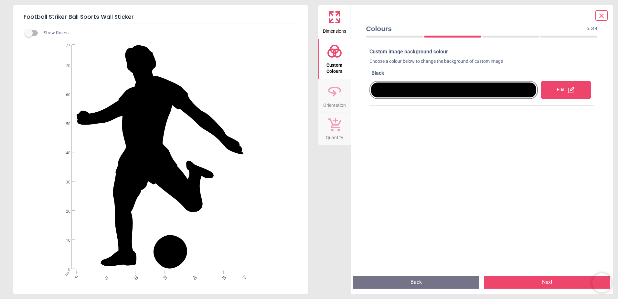
click at [532, 280] on button "Next" at bounding box center [547, 281] width 126 height 13
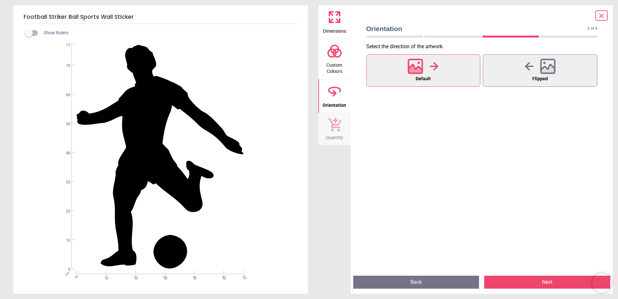
click at [532, 280] on button "Next" at bounding box center [547, 281] width 126 height 13
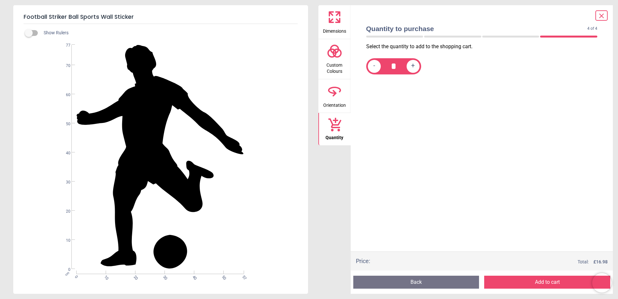
click at [601, 12] on icon at bounding box center [601, 16] width 8 height 8
